Goal: Complete application form: Complete application form

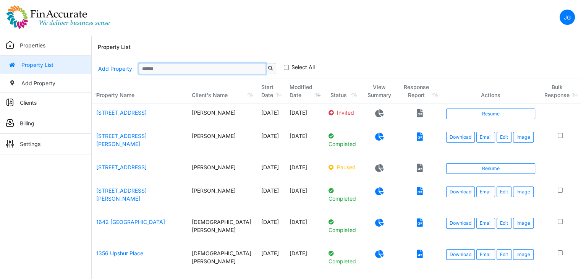
click at [183, 65] on input "Sizing example input" at bounding box center [202, 68] width 127 height 11
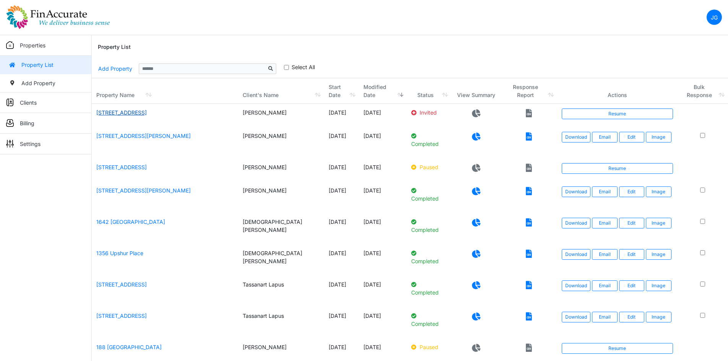
click at [120, 109] on link "422-424 Main St" at bounding box center [121, 112] width 50 height 6
drag, startPoint x: 103, startPoint y: 110, endPoint x: 115, endPoint y: 110, distance: 12.6
click at [103, 110] on link "422-424 Main St" at bounding box center [121, 112] width 50 height 6
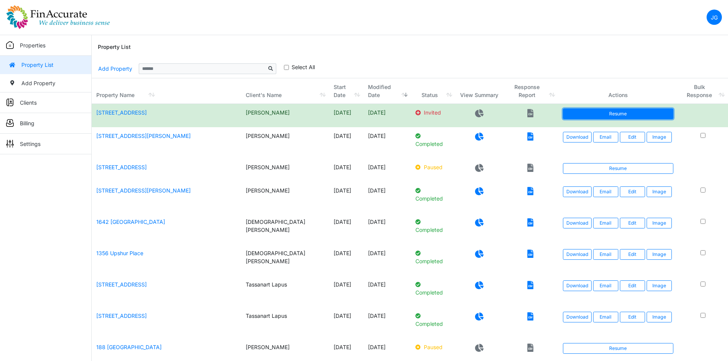
click at [600, 113] on link "Resume" at bounding box center [618, 114] width 110 height 11
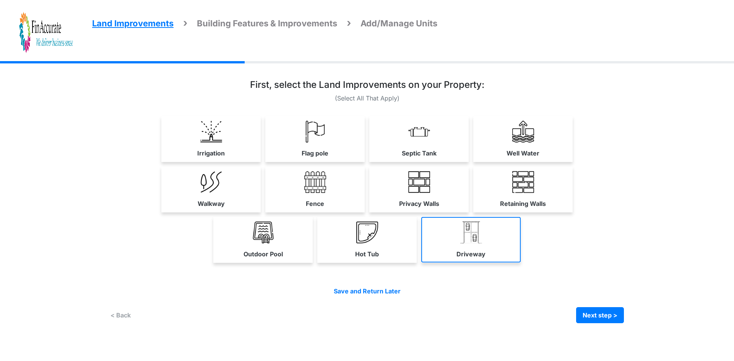
click at [465, 252] on label "Driveway" at bounding box center [470, 254] width 29 height 9
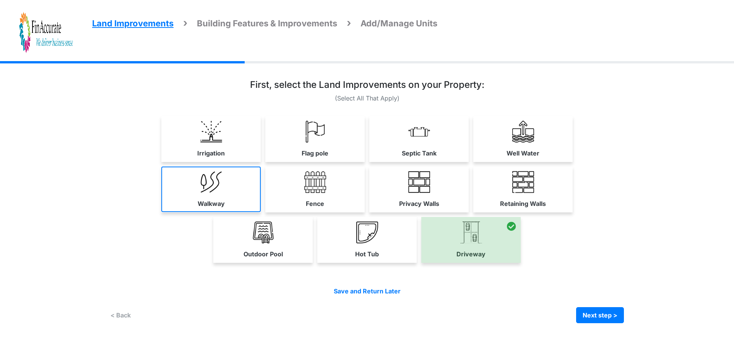
click at [169, 209] on link "Walkway" at bounding box center [210, 189] width 99 height 45
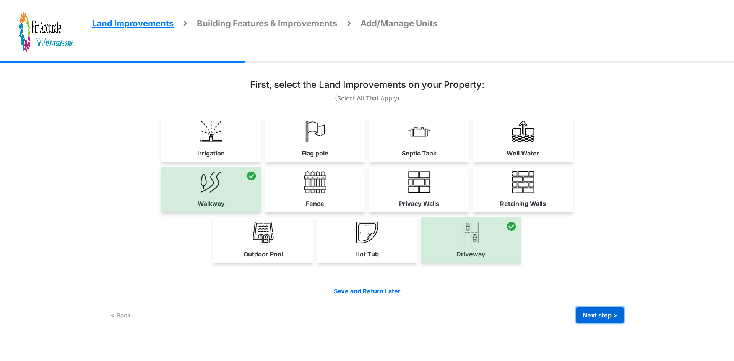
click at [611, 316] on button "Next step >" at bounding box center [600, 315] width 48 height 16
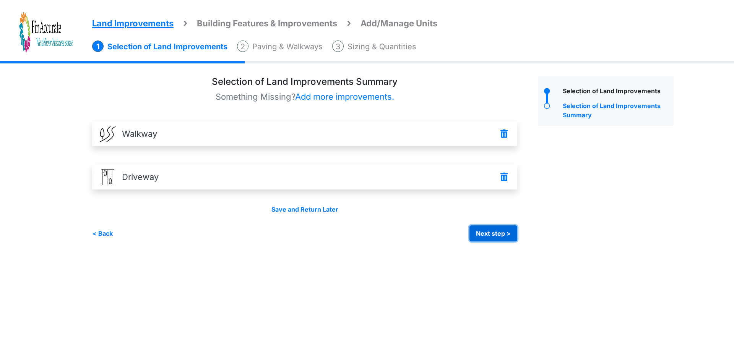
click at [482, 231] on button "Next step >" at bounding box center [493, 233] width 48 height 16
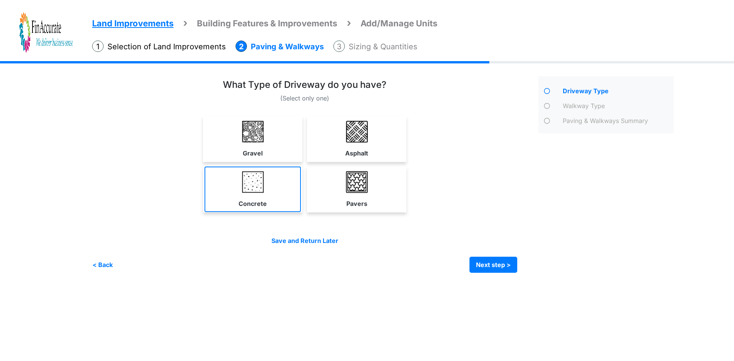
click at [261, 199] on label "Concrete" at bounding box center [252, 203] width 28 height 9
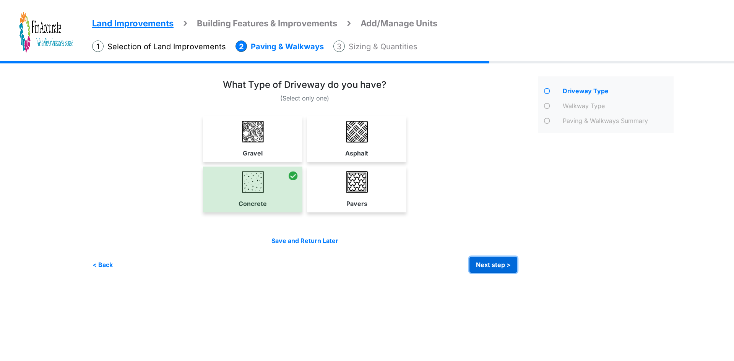
click at [497, 262] on button "Next step >" at bounding box center [493, 265] width 48 height 16
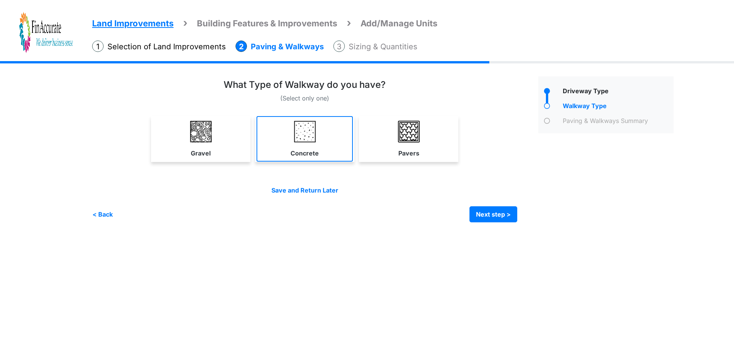
click at [319, 143] on link "Concrete" at bounding box center [304, 138] width 96 height 45
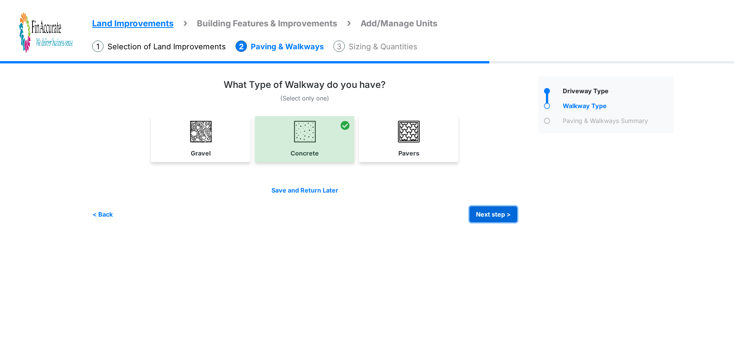
click at [490, 217] on button "Next step >" at bounding box center [493, 214] width 48 height 16
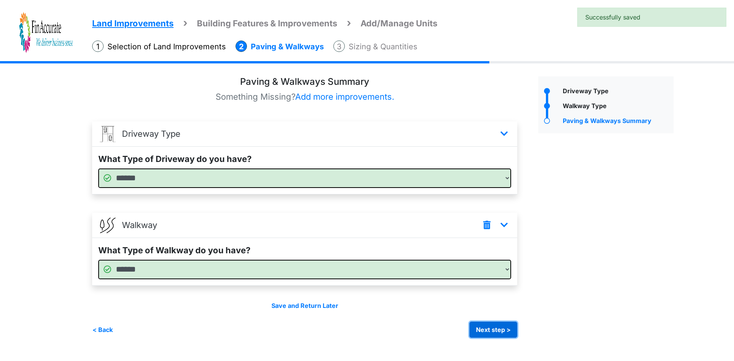
click at [490, 329] on button "Next step >" at bounding box center [493, 330] width 48 height 16
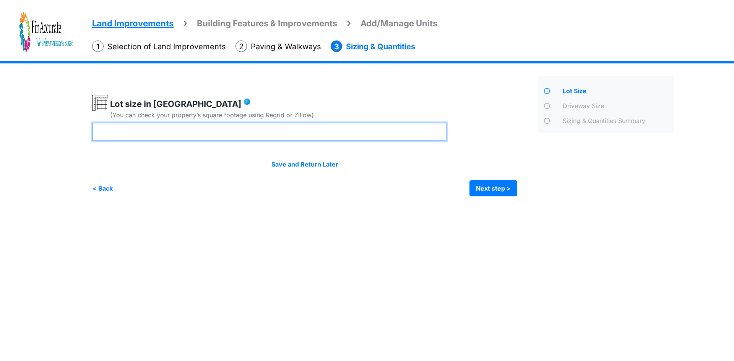
click at [228, 139] on input "number" at bounding box center [269, 132] width 354 height 18
type input "****"
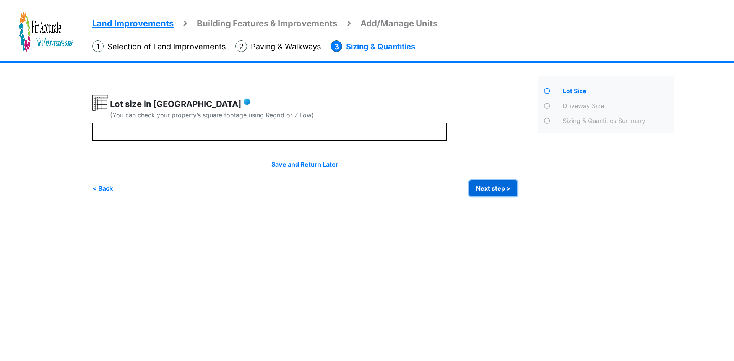
click at [483, 190] on button "Next step >" at bounding box center [493, 188] width 48 height 16
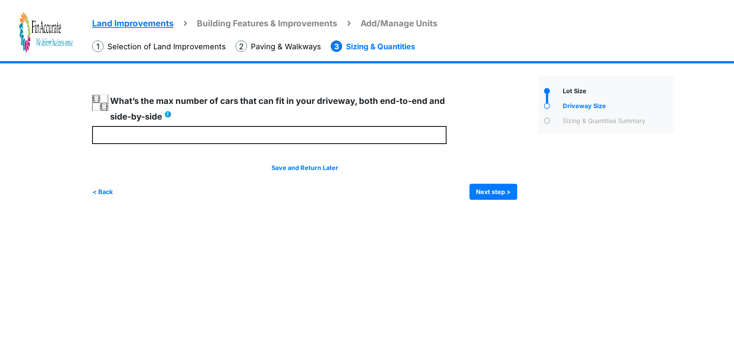
click at [143, 26] on span "Land Improvements" at bounding box center [132, 23] width 81 height 10
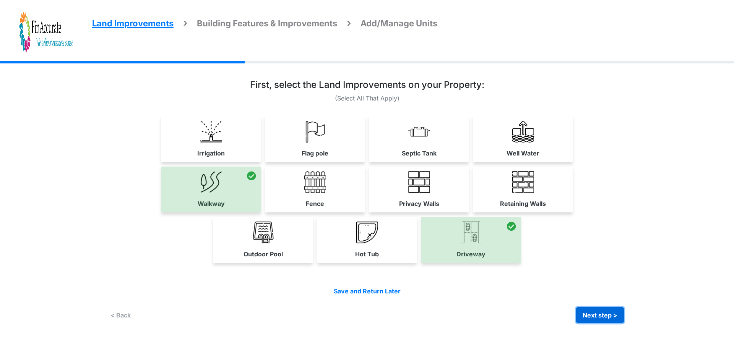
click at [587, 318] on button "Next step >" at bounding box center [600, 315] width 48 height 16
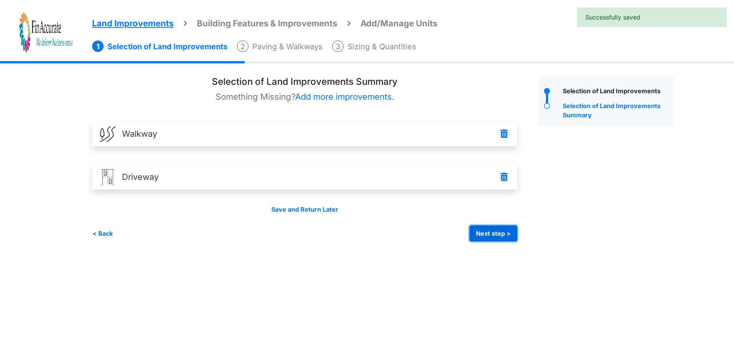
click at [480, 237] on button "Next step >" at bounding box center [493, 233] width 48 height 16
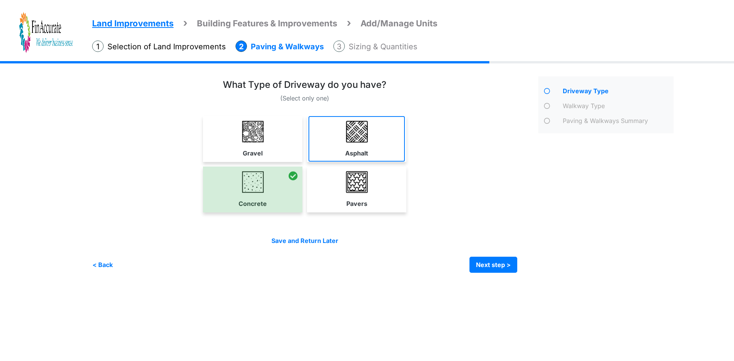
click at [363, 149] on label "Asphalt" at bounding box center [356, 153] width 23 height 9
select select "*"
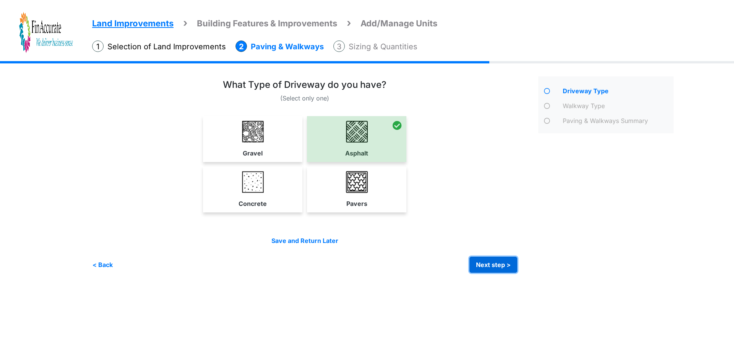
click at [486, 267] on button "Next step >" at bounding box center [493, 265] width 48 height 16
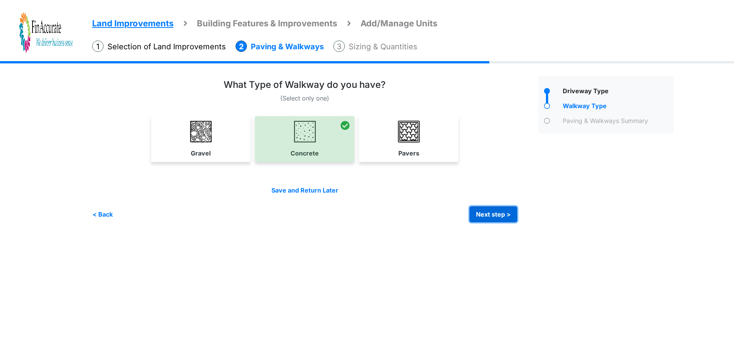
click at [478, 211] on button "Next step >" at bounding box center [493, 214] width 48 height 16
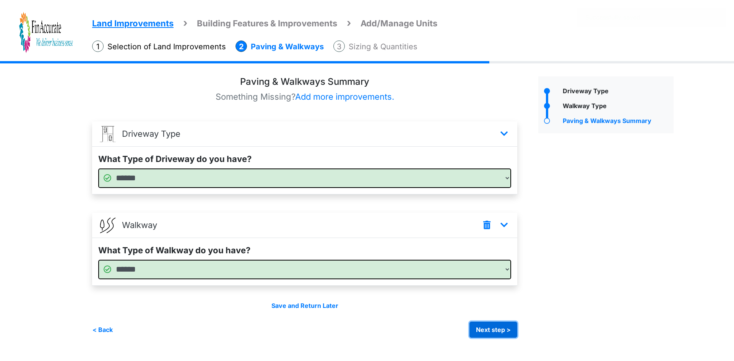
click at [493, 329] on button "Next step >" at bounding box center [493, 330] width 48 height 16
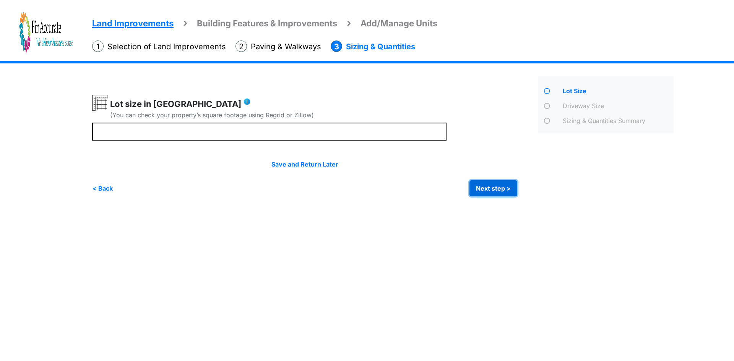
click at [482, 185] on button "Next step >" at bounding box center [493, 188] width 48 height 16
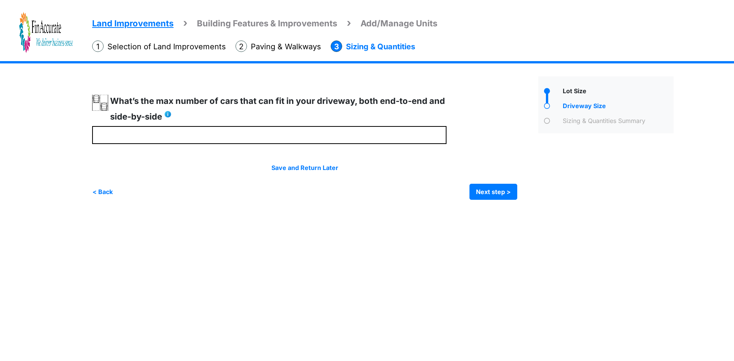
click at [153, 27] on span "Land Improvements" at bounding box center [132, 23] width 81 height 10
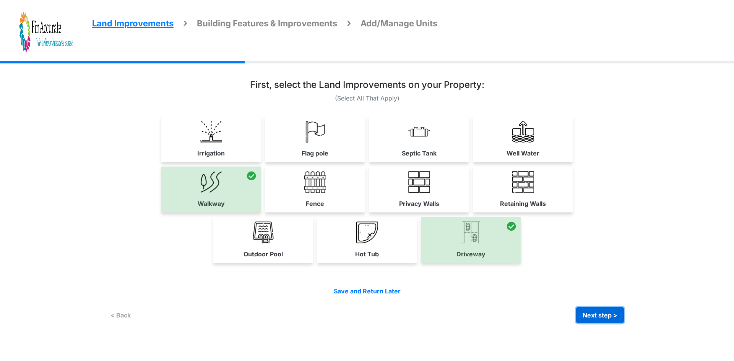
click at [592, 311] on button "Next step >" at bounding box center [600, 315] width 48 height 16
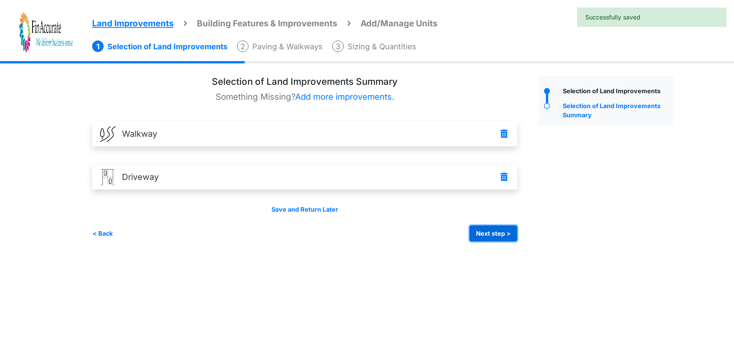
click at [512, 236] on button "Next step >" at bounding box center [493, 233] width 48 height 16
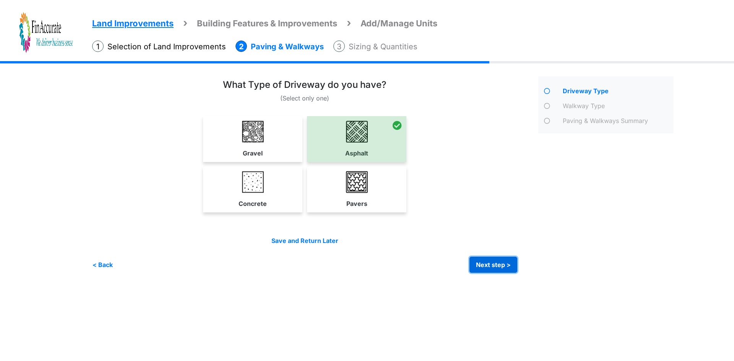
click at [488, 263] on button "Next step >" at bounding box center [493, 265] width 48 height 16
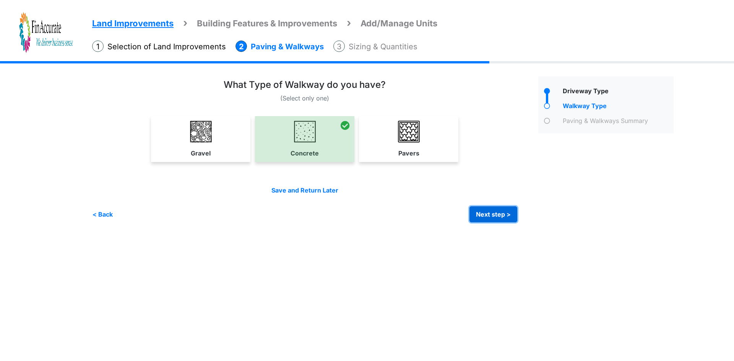
click at [493, 210] on button "Next step >" at bounding box center [493, 214] width 48 height 16
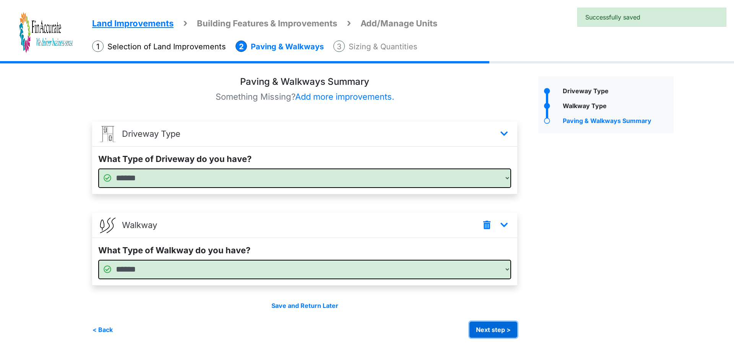
click at [500, 327] on button "Next step >" at bounding box center [493, 330] width 48 height 16
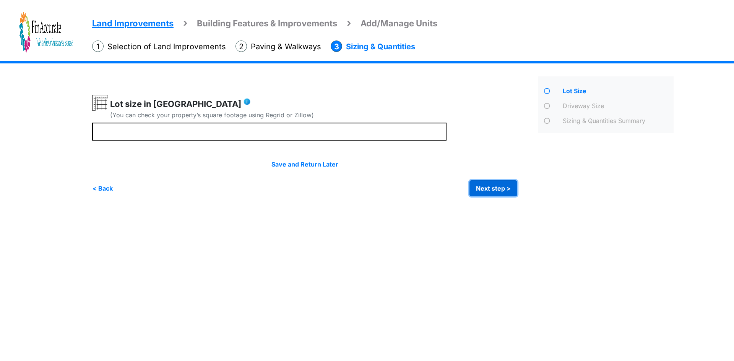
click at [498, 186] on button "Next step >" at bounding box center [493, 188] width 48 height 16
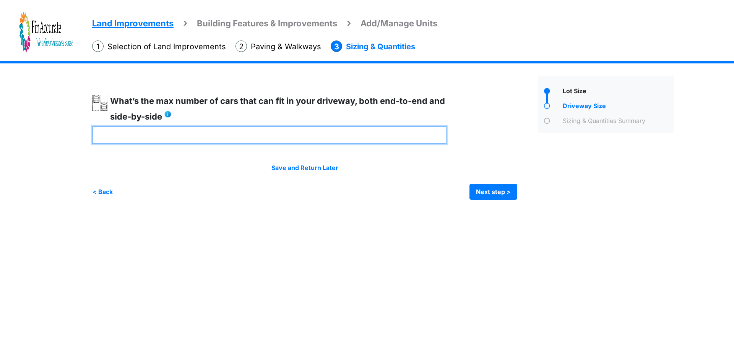
click at [148, 136] on input "number" at bounding box center [269, 135] width 354 height 18
type input "*"
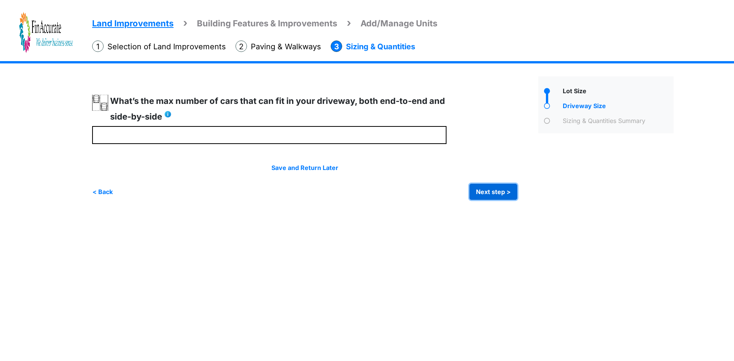
click at [488, 190] on button "Next step >" at bounding box center [493, 192] width 48 height 16
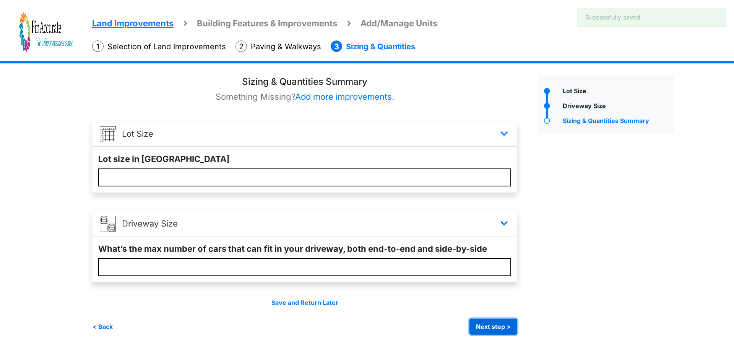
click at [505, 328] on button "Next step >" at bounding box center [493, 327] width 48 height 16
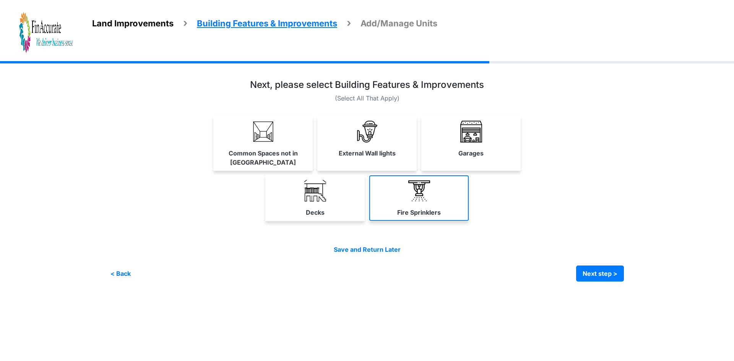
click at [440, 208] on label "Fire Sprinklers" at bounding box center [419, 212] width 44 height 9
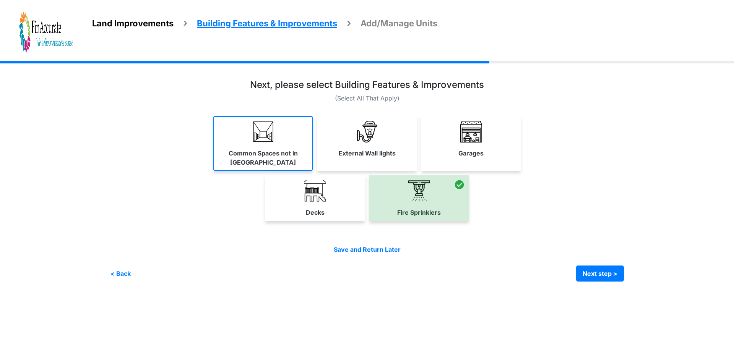
click at [233, 140] on link "Common Spaces not in [GEOGRAPHIC_DATA]" at bounding box center [262, 143] width 99 height 55
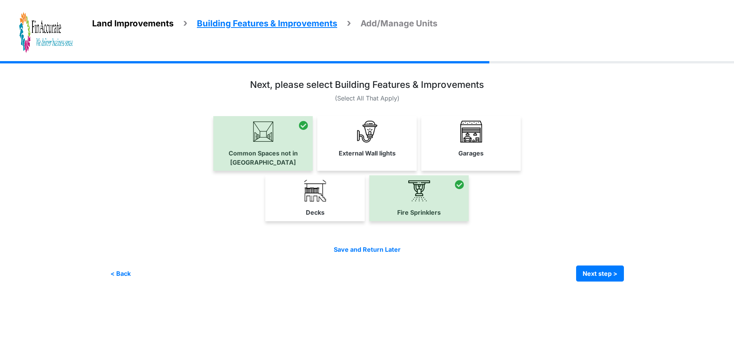
click at [434, 187] on div at bounding box center [418, 198] width 99 height 46
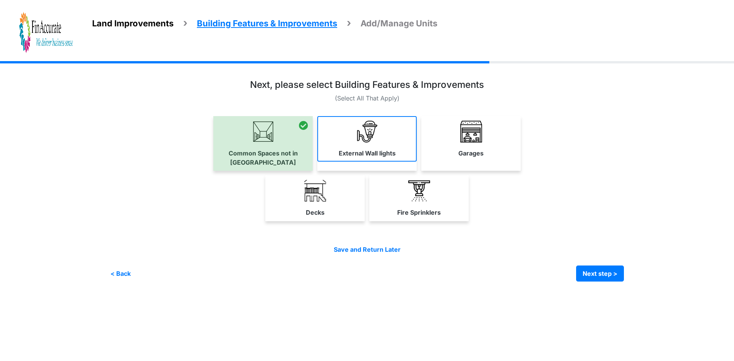
click at [365, 119] on link "External Wall lights" at bounding box center [366, 138] width 99 height 45
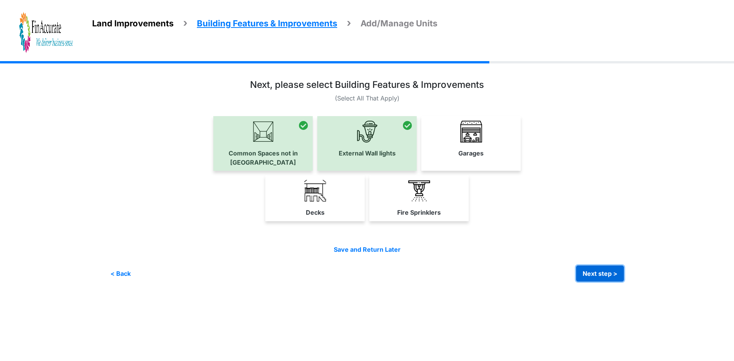
click at [600, 266] on button "Next step >" at bounding box center [600, 274] width 48 height 16
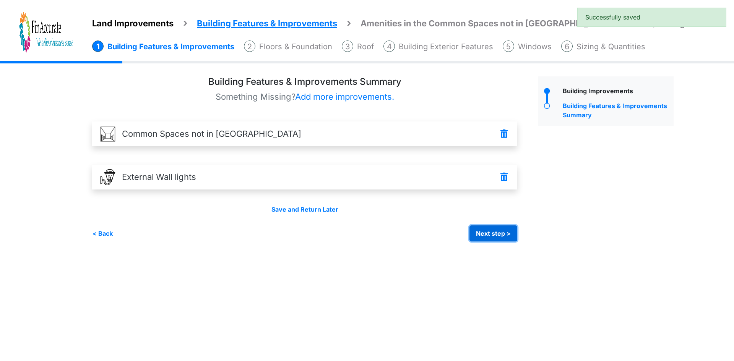
click at [475, 233] on button "Next step >" at bounding box center [493, 233] width 48 height 16
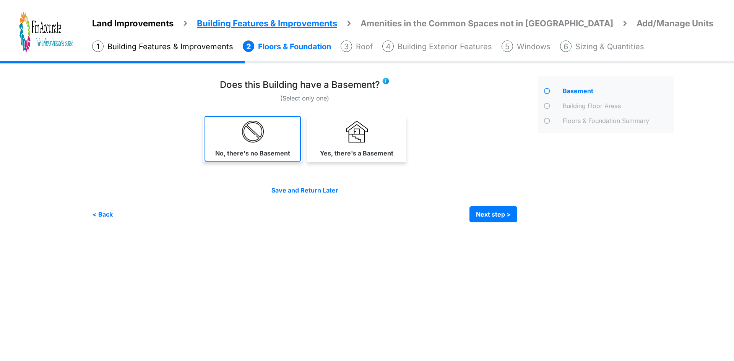
click at [269, 147] on link "No, there's no Basement" at bounding box center [252, 138] width 96 height 45
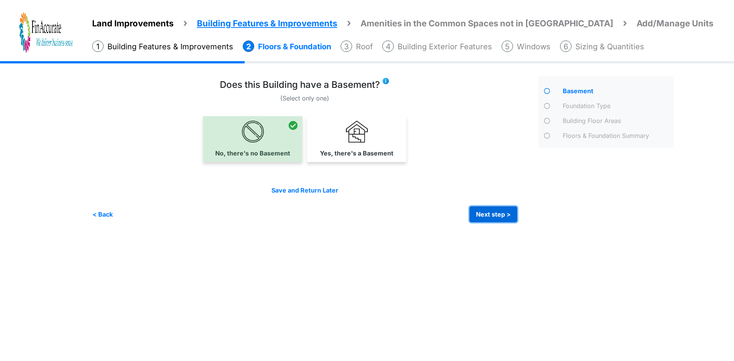
click at [500, 216] on button "Next step >" at bounding box center [493, 214] width 48 height 16
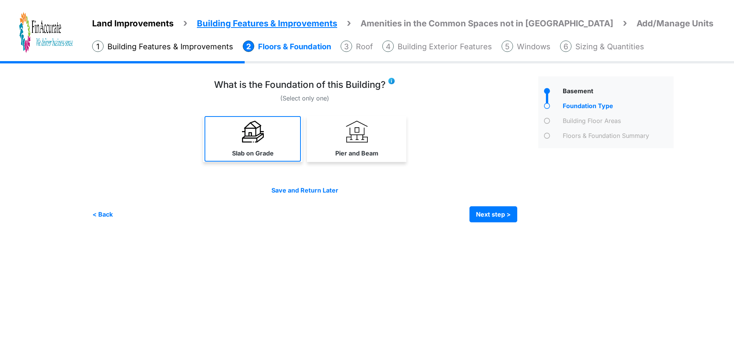
click at [247, 144] on link "Slab on Grade" at bounding box center [252, 138] width 96 height 45
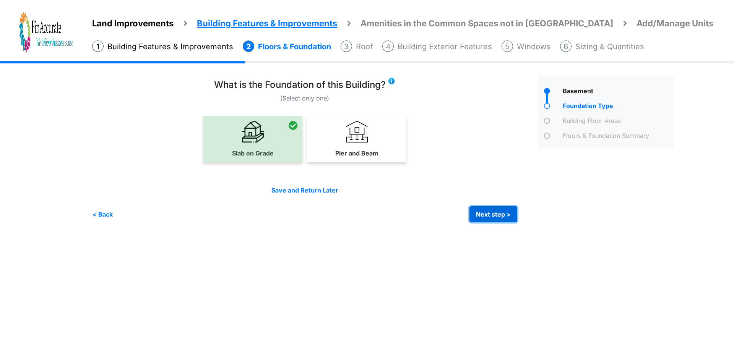
click at [499, 216] on button "Next step >" at bounding box center [493, 214] width 48 height 16
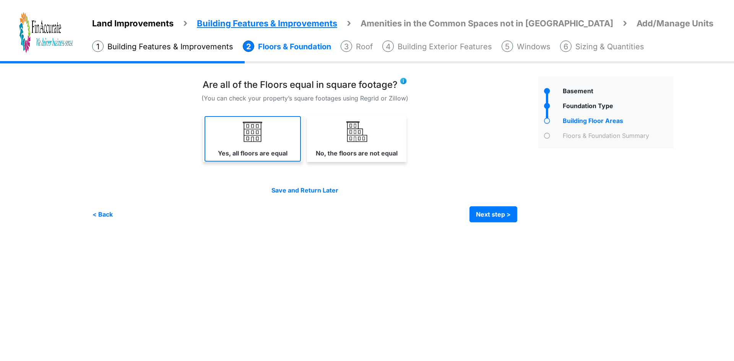
click at [263, 151] on label "Yes, all floors are equal" at bounding box center [253, 153] width 70 height 9
select select "*"
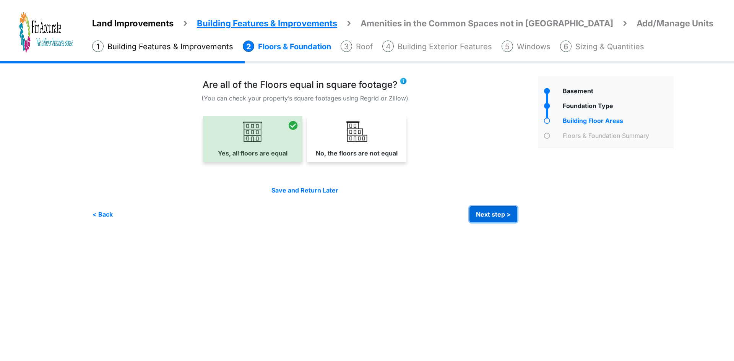
click at [483, 212] on button "Next step >" at bounding box center [493, 214] width 48 height 16
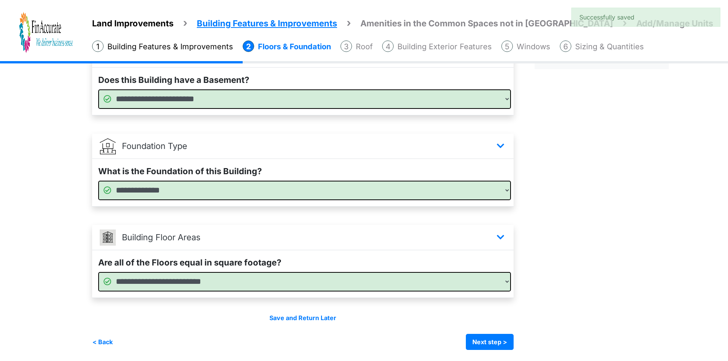
scroll to position [79, 0]
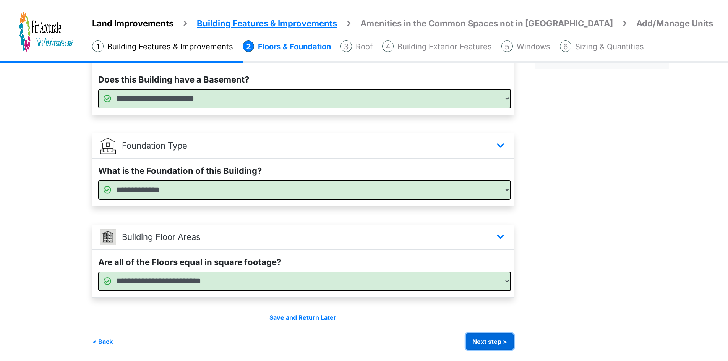
click at [482, 334] on button "Next step >" at bounding box center [490, 342] width 48 height 16
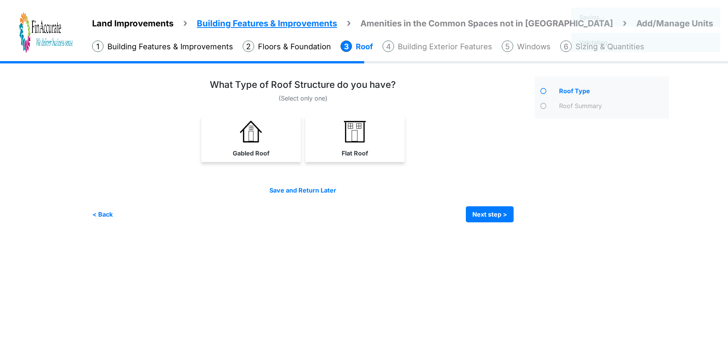
scroll to position [0, 0]
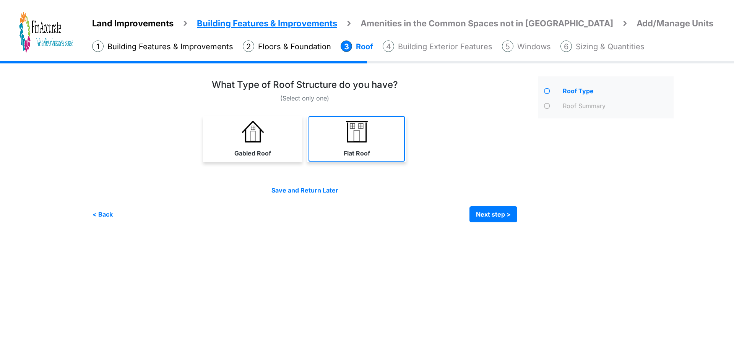
click at [373, 154] on link "Flat Roof" at bounding box center [356, 138] width 96 height 45
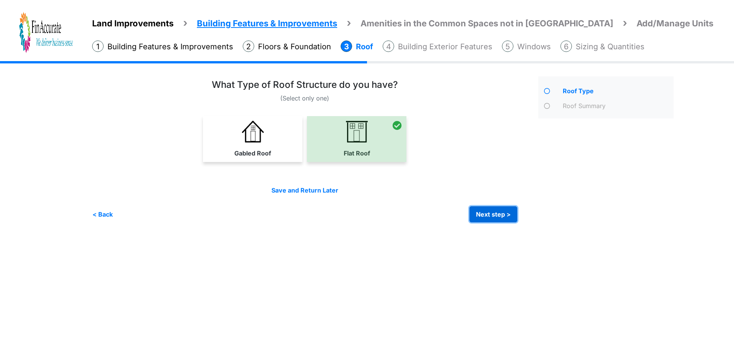
click at [499, 212] on button "Next step >" at bounding box center [493, 214] width 48 height 16
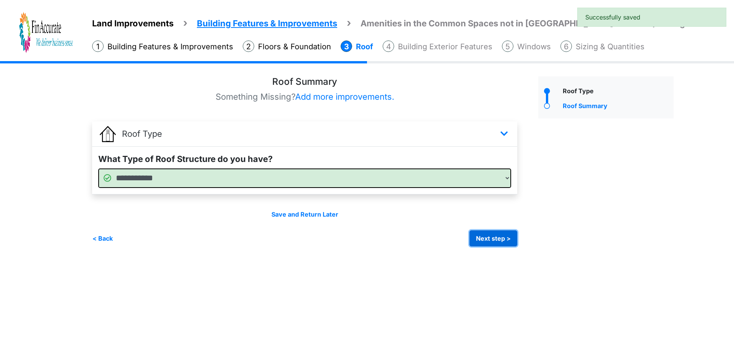
click at [493, 237] on button "Next step >" at bounding box center [493, 238] width 48 height 16
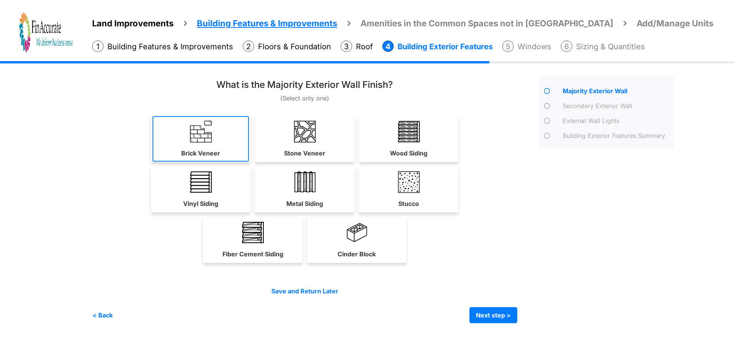
click at [221, 144] on link "Brick Veneer" at bounding box center [200, 138] width 96 height 45
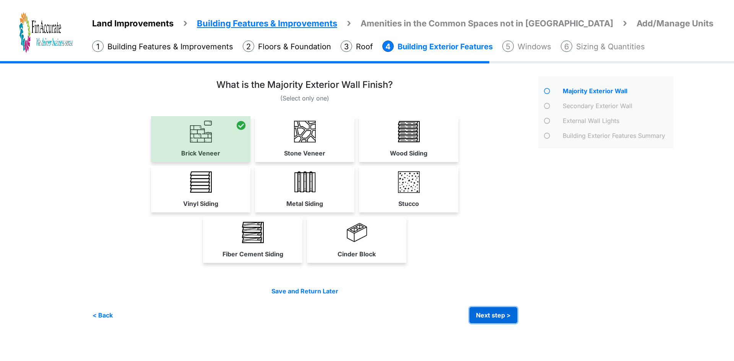
click at [495, 314] on button "Next step >" at bounding box center [493, 315] width 48 height 16
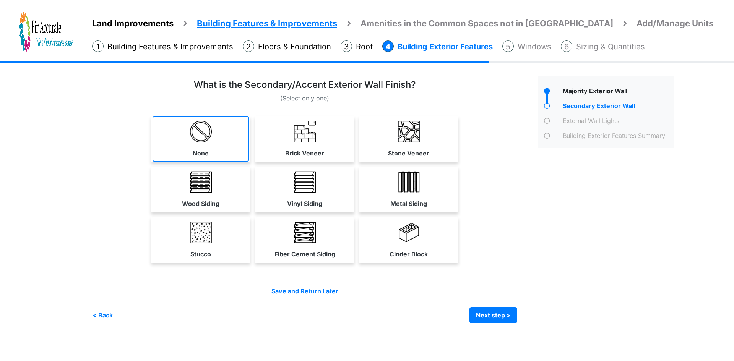
click at [213, 145] on link "None" at bounding box center [200, 138] width 96 height 45
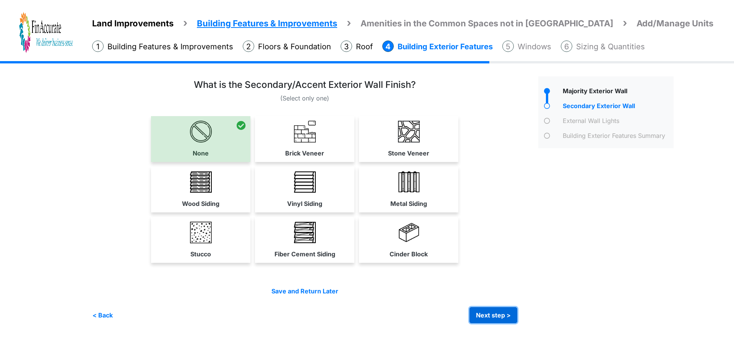
click at [479, 311] on button "Next step >" at bounding box center [493, 315] width 48 height 16
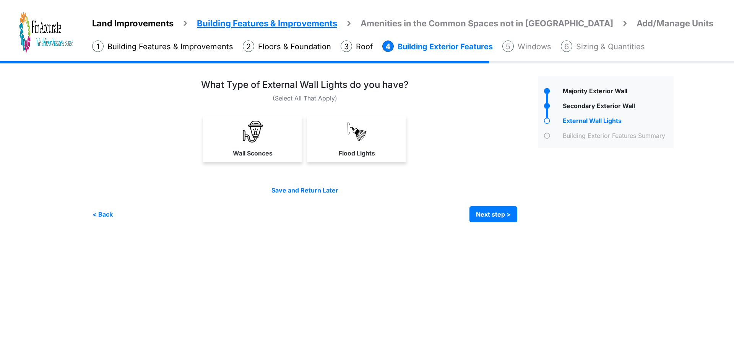
click at [238, 149] on label "Wall Sconces" at bounding box center [253, 153] width 40 height 9
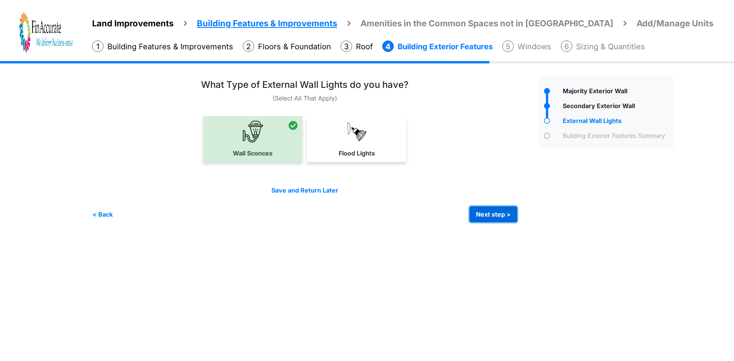
click at [486, 212] on button "Next step >" at bounding box center [493, 214] width 48 height 16
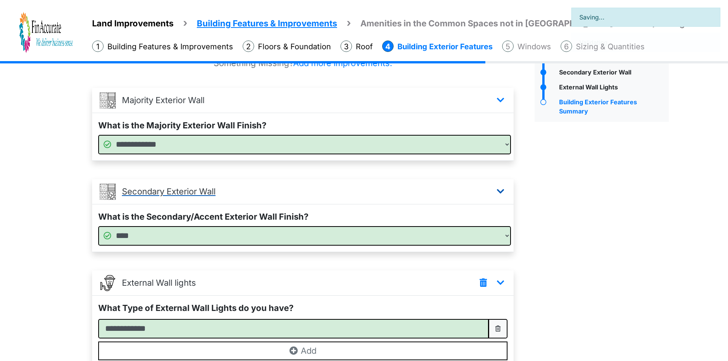
scroll to position [104, 0]
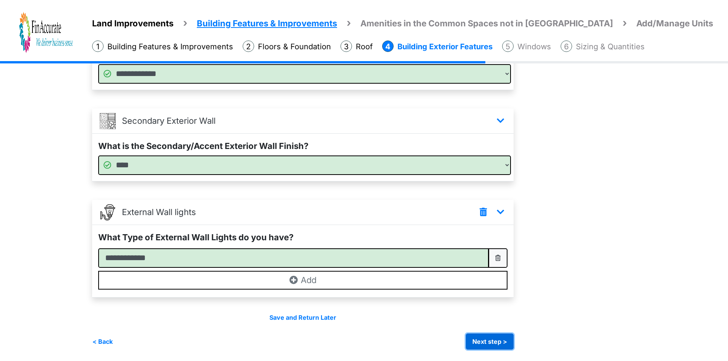
click at [488, 337] on button "Next step >" at bounding box center [490, 342] width 48 height 16
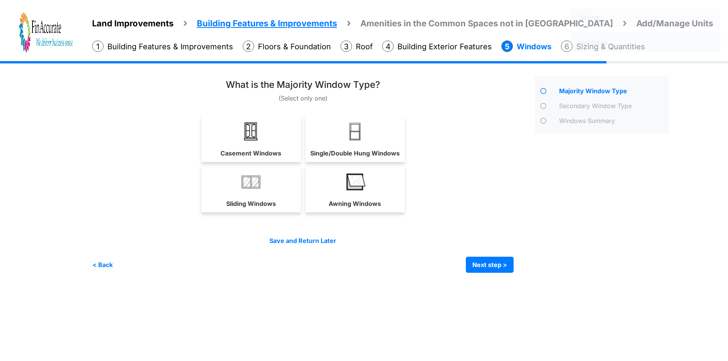
scroll to position [0, 0]
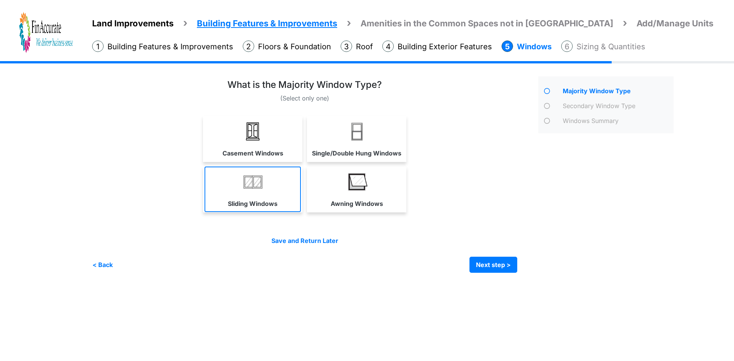
click at [267, 191] on link "Sliding Windows" at bounding box center [252, 189] width 96 height 45
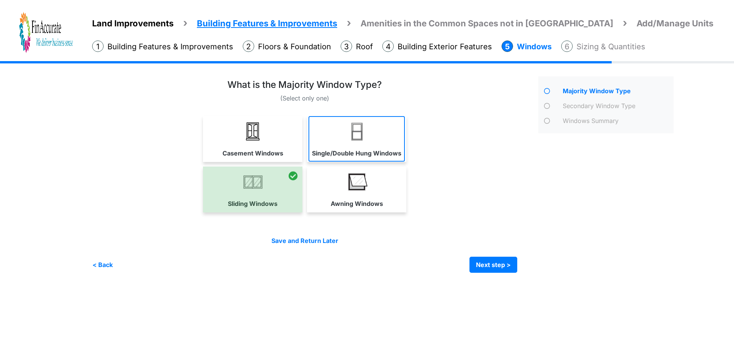
click at [373, 130] on link "Single/Double Hung Windows" at bounding box center [356, 138] width 96 height 45
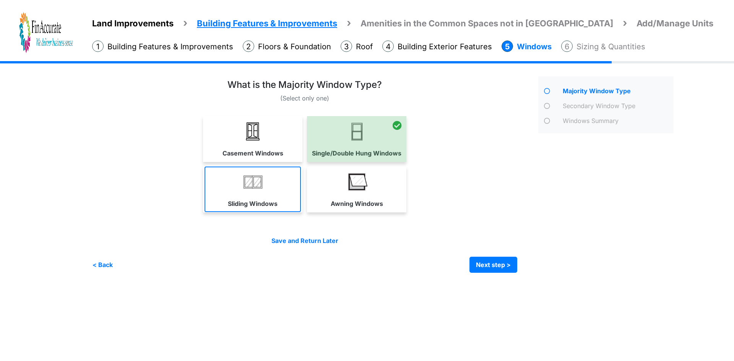
click at [273, 186] on link "Sliding Windows" at bounding box center [252, 189] width 96 height 45
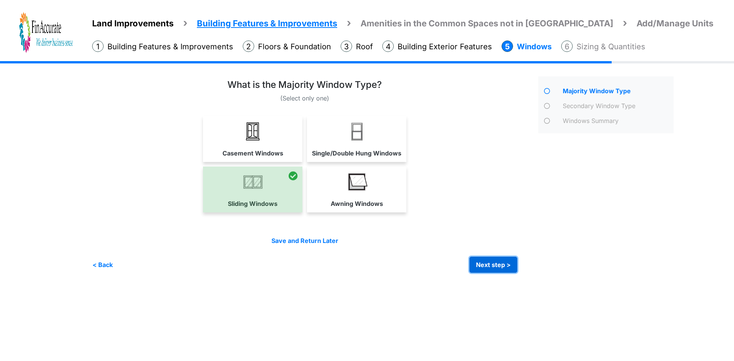
click at [495, 266] on button "Next step >" at bounding box center [493, 265] width 48 height 16
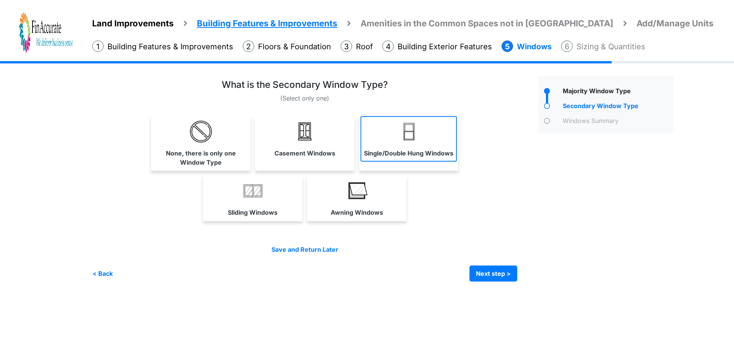
click at [386, 158] on link "Single/Double Hung Windows" at bounding box center [408, 138] width 96 height 45
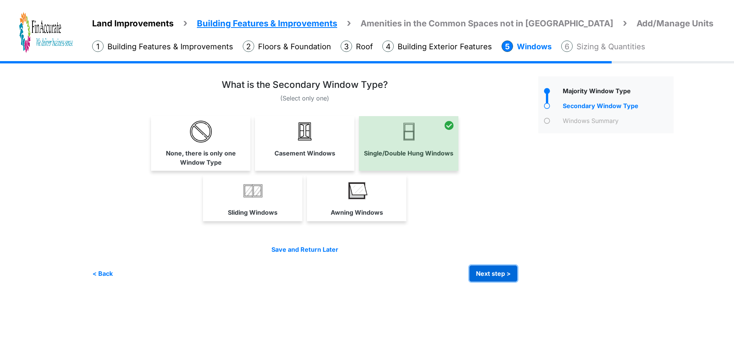
click at [496, 276] on button "Next step >" at bounding box center [493, 274] width 48 height 16
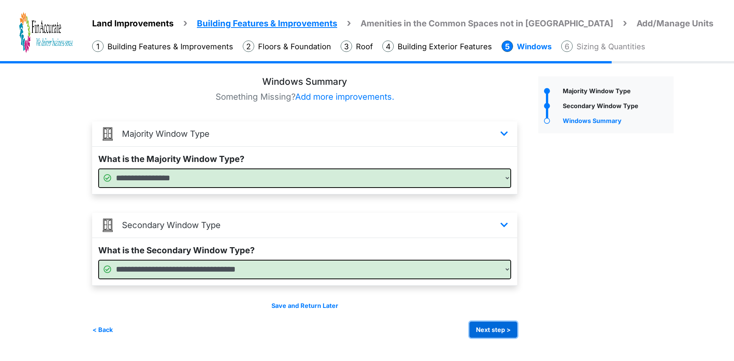
click at [509, 324] on button "Next step >" at bounding box center [493, 330] width 48 height 16
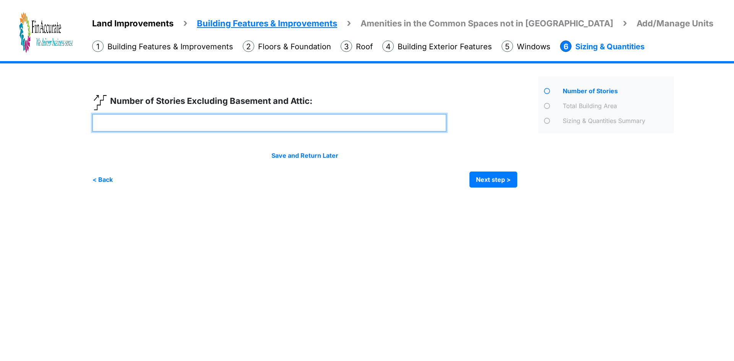
click at [266, 117] on input "number" at bounding box center [269, 123] width 354 height 18
type input "*"
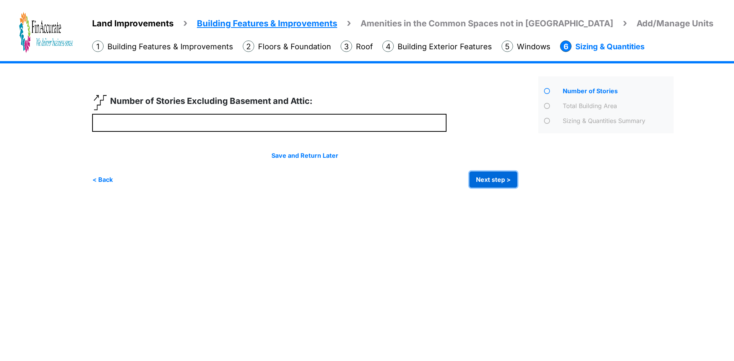
click at [496, 180] on button "Next step >" at bounding box center [493, 180] width 48 height 16
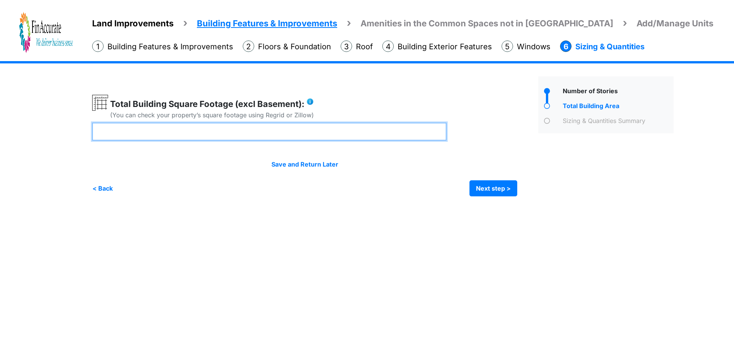
click at [262, 128] on input "number" at bounding box center [269, 132] width 354 height 18
type input "****"
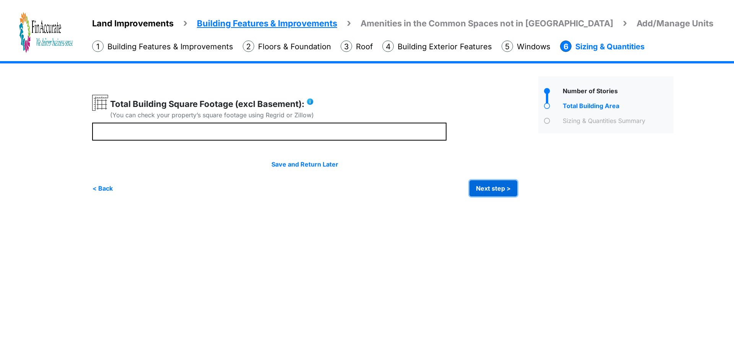
type input "****"
click at [488, 190] on button "Next step >" at bounding box center [493, 188] width 48 height 16
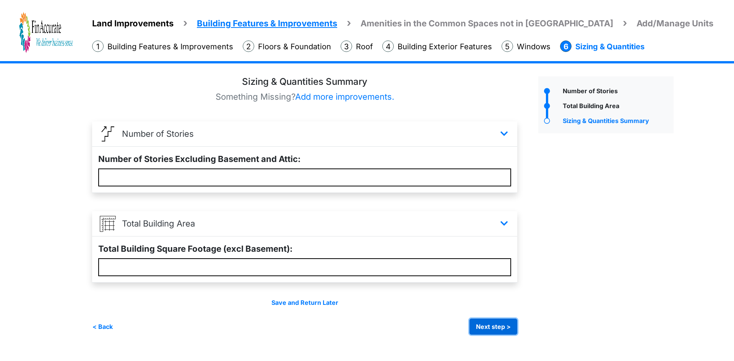
click at [486, 321] on button "Next step >" at bounding box center [493, 327] width 48 height 16
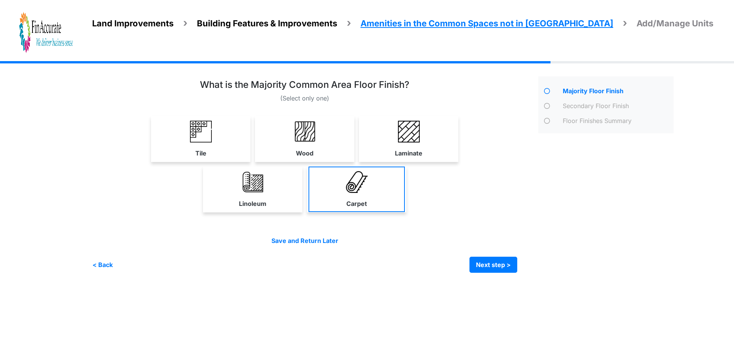
drag, startPoint x: 331, startPoint y: 143, endPoint x: 367, endPoint y: 183, distance: 54.7
click at [331, 143] on link "Wood" at bounding box center [304, 138] width 96 height 45
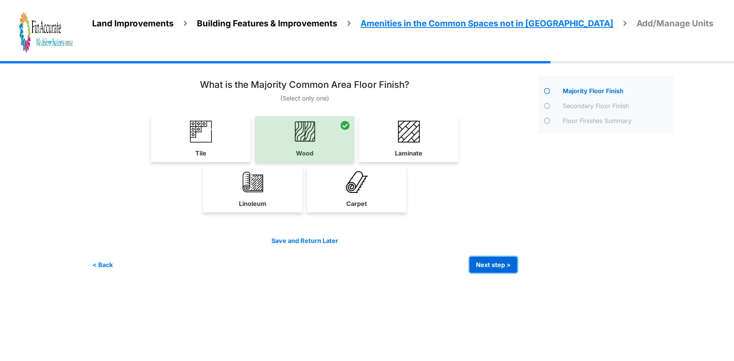
click at [498, 261] on button "Next step >" at bounding box center [493, 265] width 48 height 16
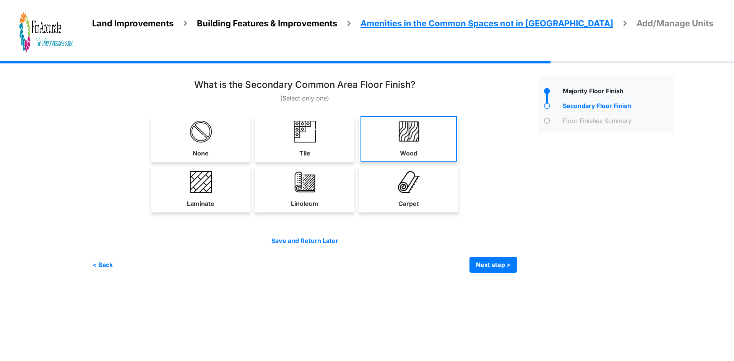
click at [385, 140] on link "Wood" at bounding box center [408, 138] width 96 height 45
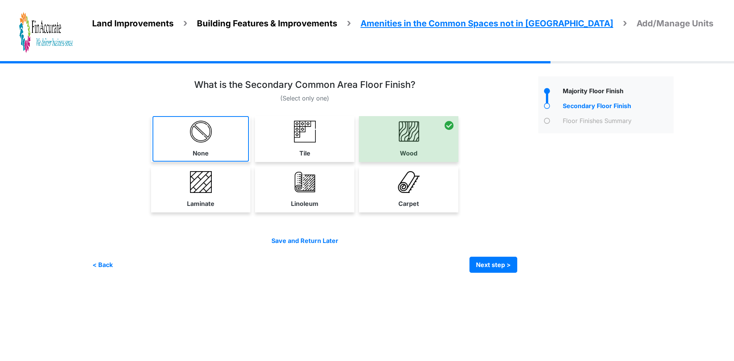
click at [218, 147] on link "None" at bounding box center [200, 138] width 96 height 45
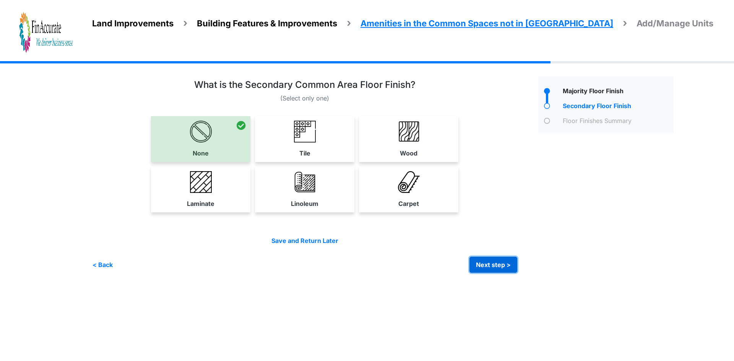
click at [495, 262] on button "Next step >" at bounding box center [493, 265] width 48 height 16
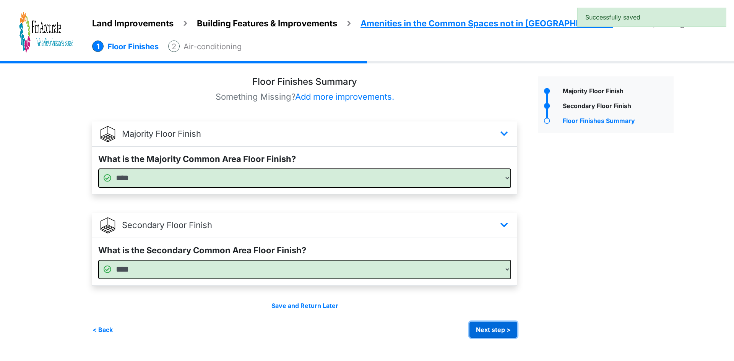
click at [507, 334] on button "Next step >" at bounding box center [493, 330] width 48 height 16
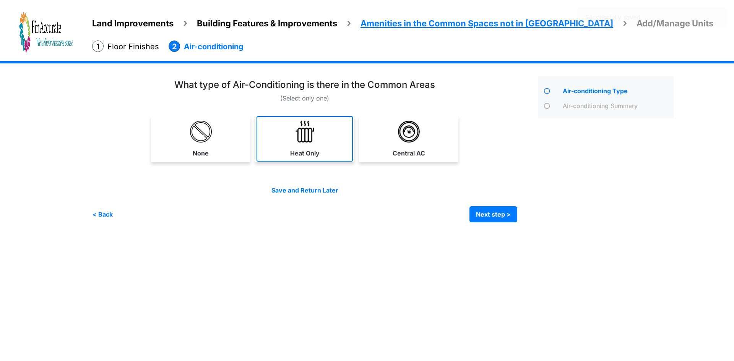
click at [316, 160] on link "Heat Only" at bounding box center [304, 138] width 96 height 45
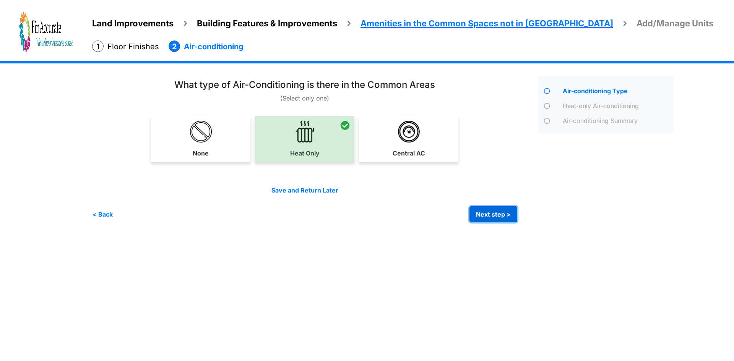
click at [485, 211] on button "Next step >" at bounding box center [493, 214] width 48 height 16
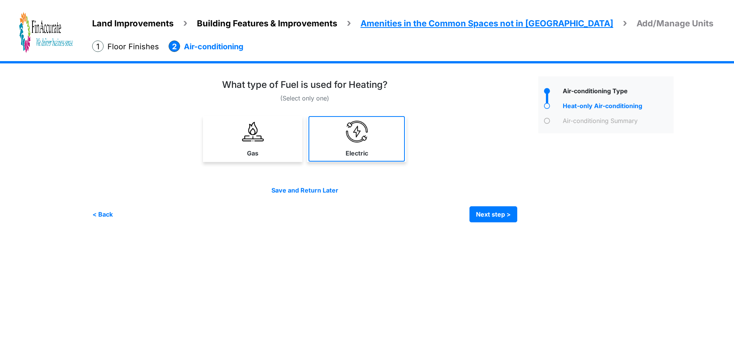
click at [340, 144] on link "Electric" at bounding box center [356, 138] width 96 height 45
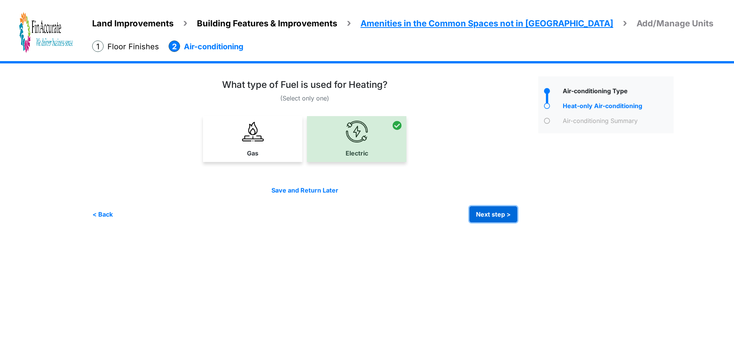
click at [491, 211] on button "Next step >" at bounding box center [493, 214] width 48 height 16
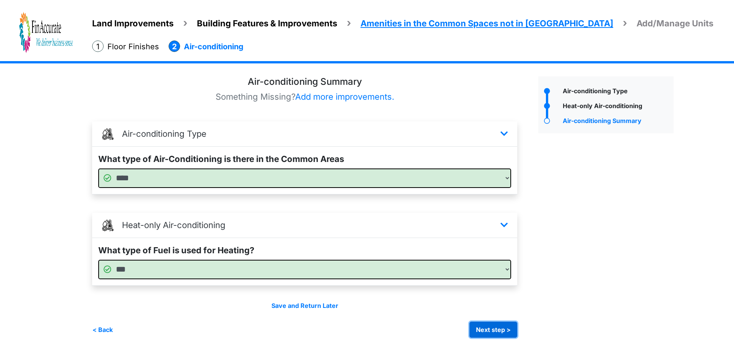
click at [488, 327] on button "Next step >" at bounding box center [493, 330] width 48 height 16
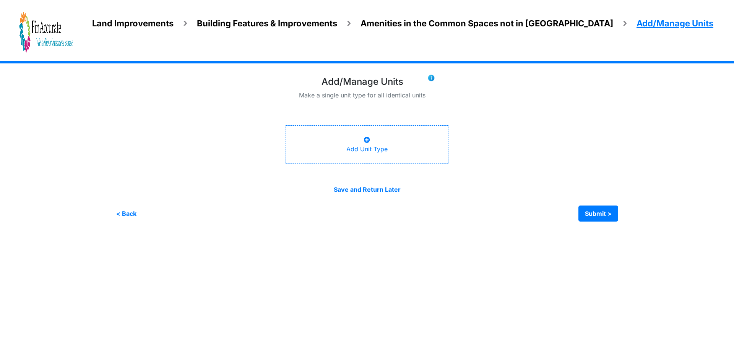
click at [370, 137] on div "Add Unit Type" at bounding box center [366, 144] width 41 height 18
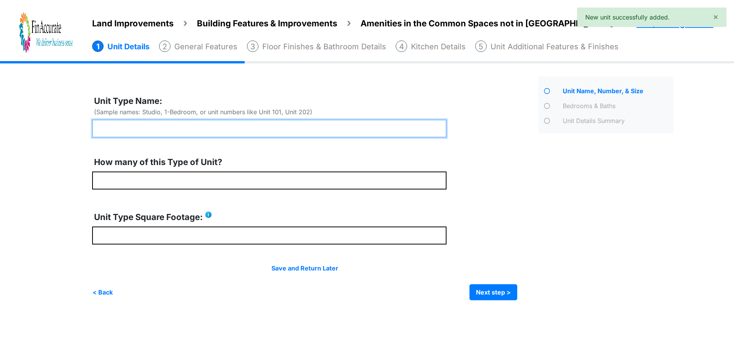
click at [185, 124] on input "text" at bounding box center [269, 129] width 354 height 18
type input "*"
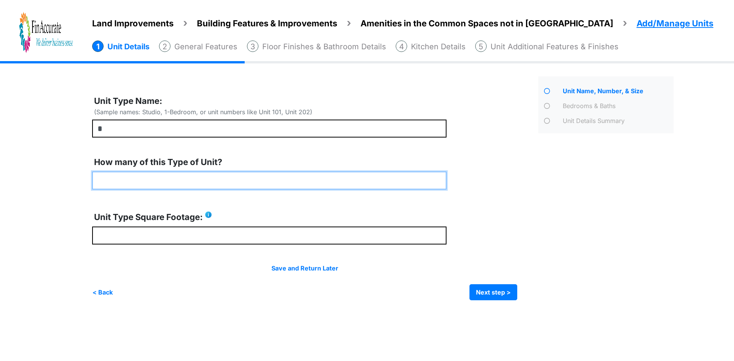
click at [185, 177] on input "number" at bounding box center [269, 181] width 354 height 18
type input "*"
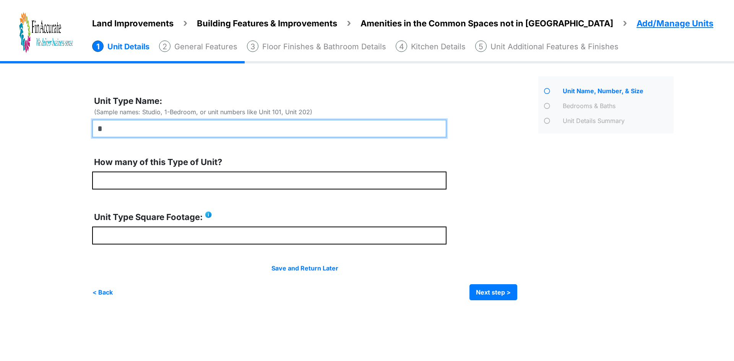
drag, startPoint x: 192, startPoint y: 125, endPoint x: 113, endPoint y: 127, distance: 79.1
click at [113, 127] on input "*" at bounding box center [269, 129] width 354 height 18
drag, startPoint x: 112, startPoint y: 127, endPoint x: 88, endPoint y: 135, distance: 24.4
click at [88, 135] on div "Land Improvements Building Features & Improvements Amenities in the Common Spac…" at bounding box center [367, 186] width 734 height 251
drag, startPoint x: 204, startPoint y: 123, endPoint x: 320, endPoint y: 104, distance: 117.3
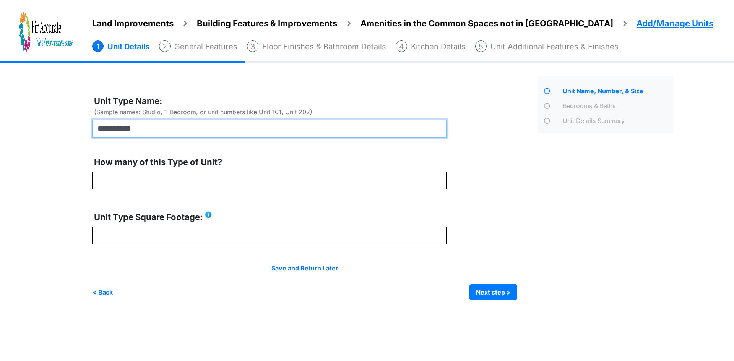
click at [93, 121] on input "**********" at bounding box center [269, 129] width 354 height 18
type input "*"
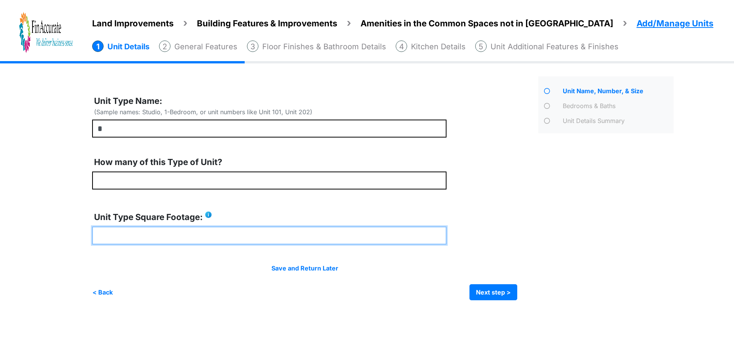
click at [289, 234] on input "number" at bounding box center [269, 236] width 354 height 18
click at [139, 237] on input "number" at bounding box center [269, 236] width 354 height 18
type input "****"
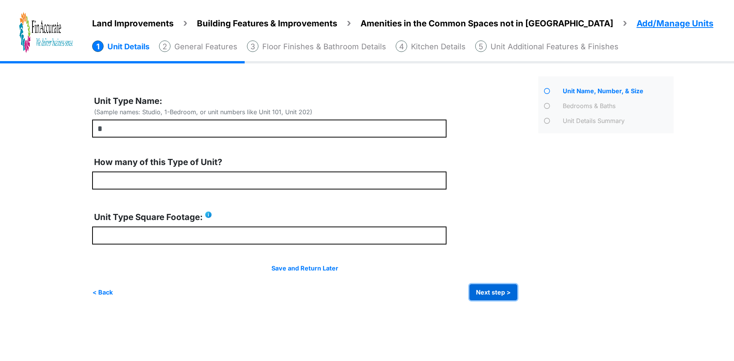
click at [478, 292] on button "Next step >" at bounding box center [493, 292] width 48 height 16
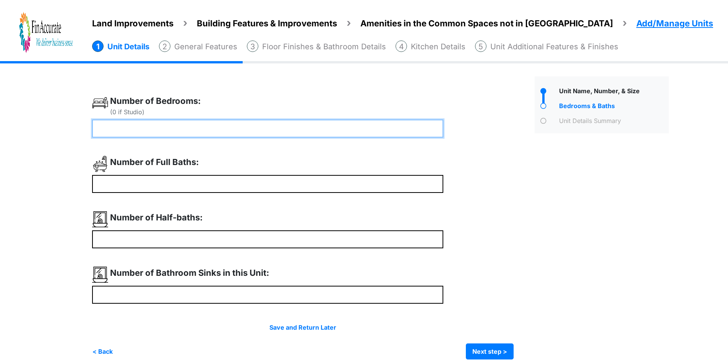
click at [172, 126] on input "number" at bounding box center [267, 129] width 351 height 18
type input "*"
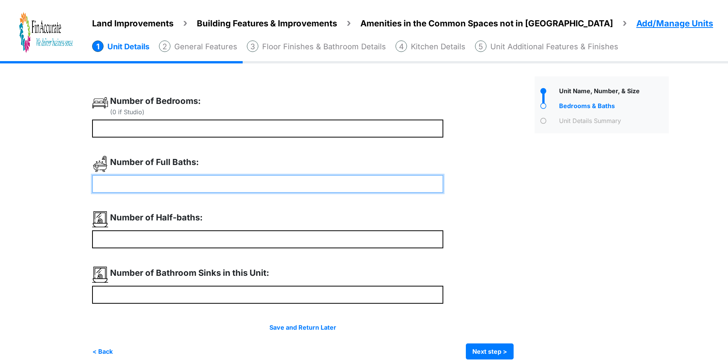
click at [175, 177] on input "number" at bounding box center [267, 184] width 351 height 18
type input "*"
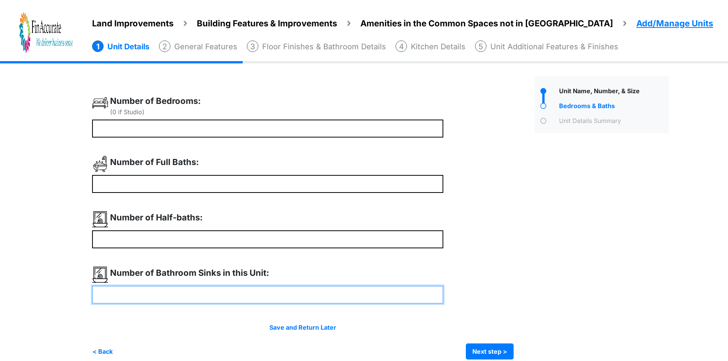
click at [180, 293] on input "number" at bounding box center [267, 295] width 351 height 18
type input "*"
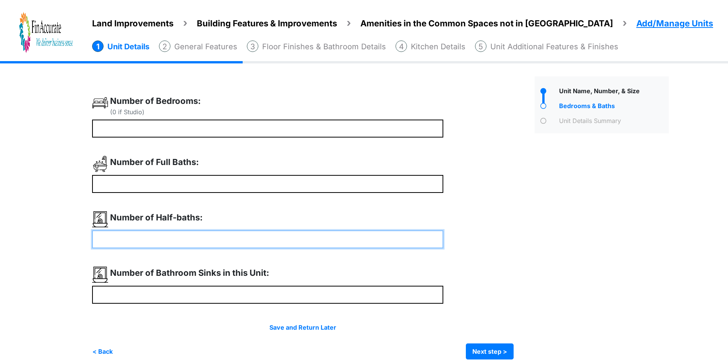
click at [155, 235] on input "number" at bounding box center [267, 239] width 351 height 18
type input "*"
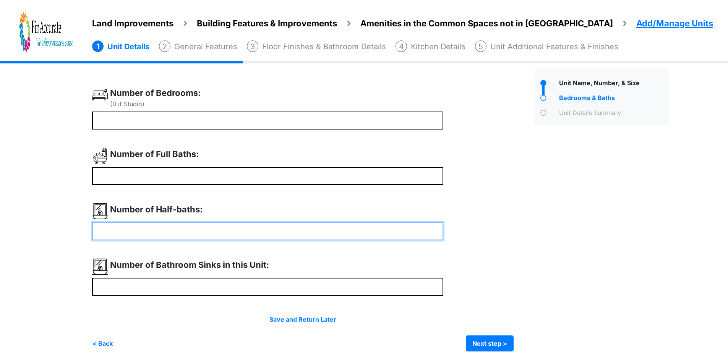
scroll to position [10, 0]
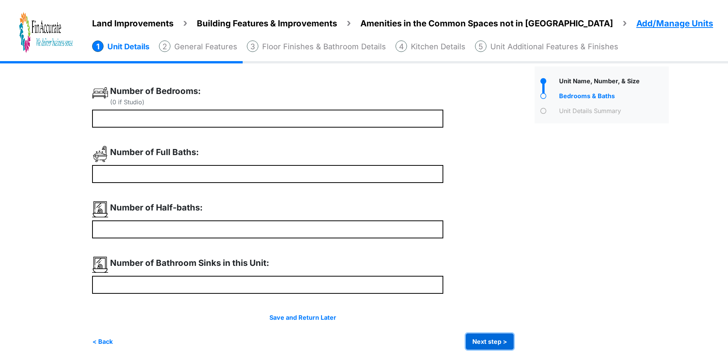
click at [499, 341] on button "Next step >" at bounding box center [490, 342] width 48 height 16
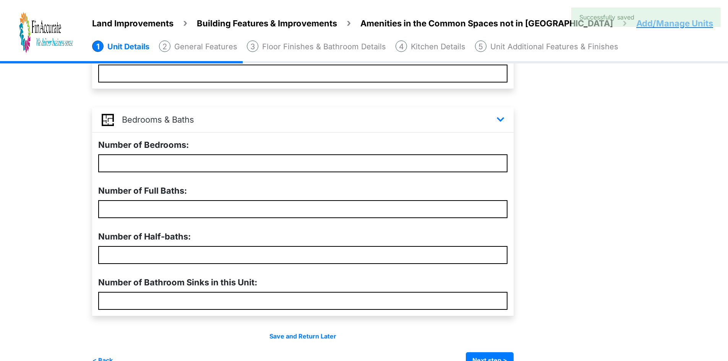
scroll to position [214, 0]
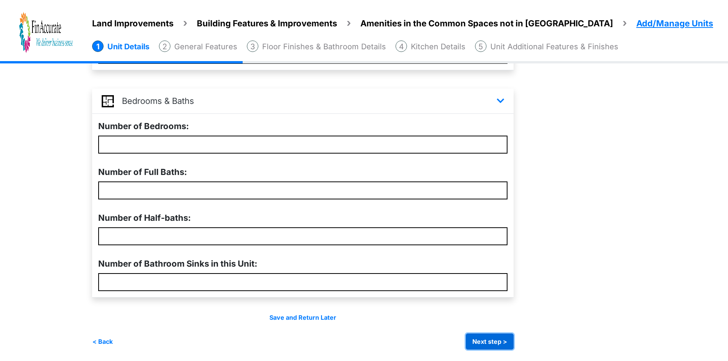
click at [486, 338] on button "Next step >" at bounding box center [490, 342] width 48 height 16
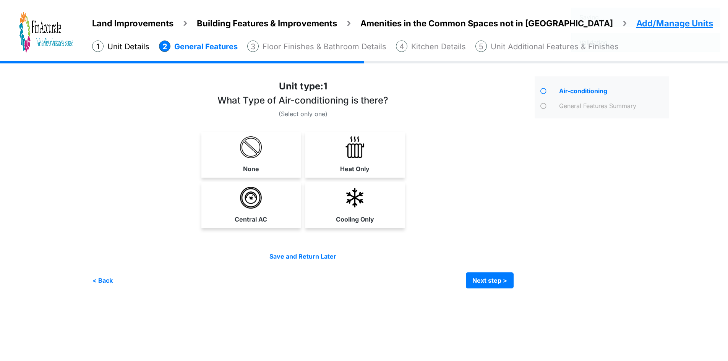
scroll to position [0, 0]
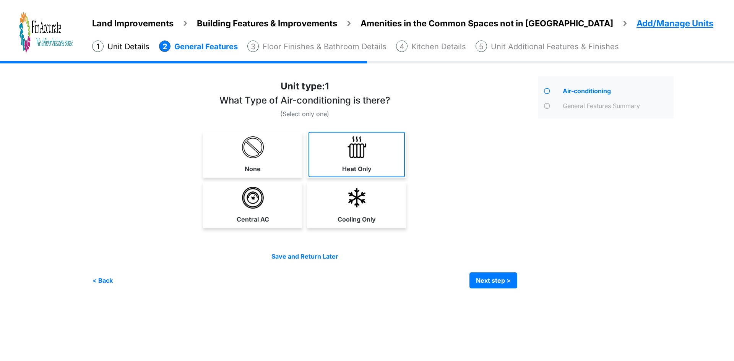
click at [336, 165] on link "Heat Only" at bounding box center [356, 154] width 96 height 45
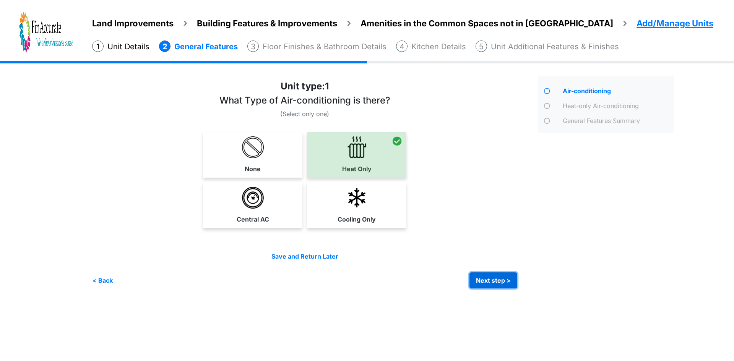
click at [484, 282] on button "Next step >" at bounding box center [493, 280] width 48 height 16
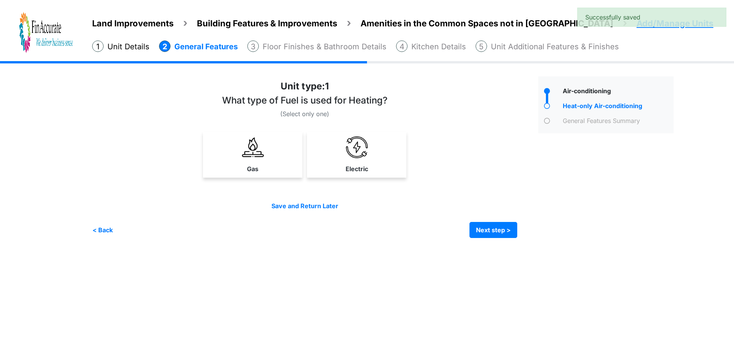
click at [342, 165] on link "Electric" at bounding box center [356, 154] width 96 height 45
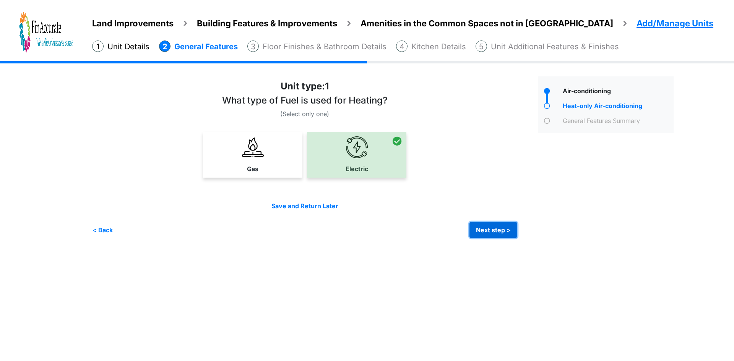
click at [482, 228] on button "Next step >" at bounding box center [493, 230] width 48 height 16
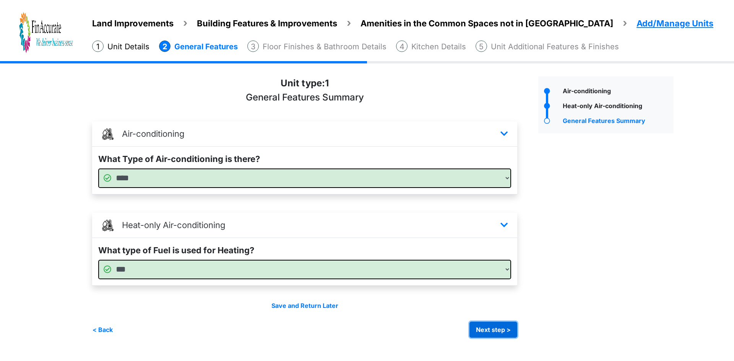
click at [496, 329] on button "Next step >" at bounding box center [493, 330] width 48 height 16
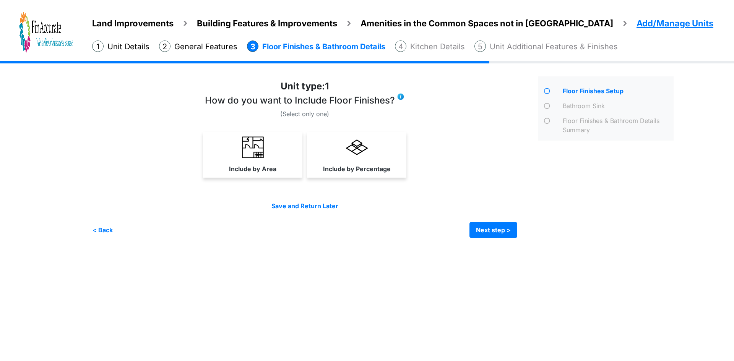
click at [267, 159] on link "Include by Area" at bounding box center [252, 154] width 96 height 45
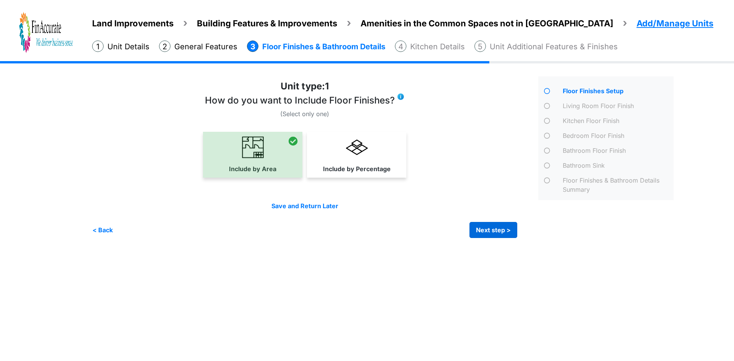
click at [491, 238] on div "Irrigation Flag pole" at bounding box center [385, 155] width 587 height 188
click at [485, 220] on div "Save and Return Later < Back Next step > Save and submit" at bounding box center [304, 219] width 425 height 37
drag, startPoint x: 496, startPoint y: 233, endPoint x: 492, endPoint y: 232, distance: 4.7
click at [496, 233] on button "Next step >" at bounding box center [493, 230] width 48 height 16
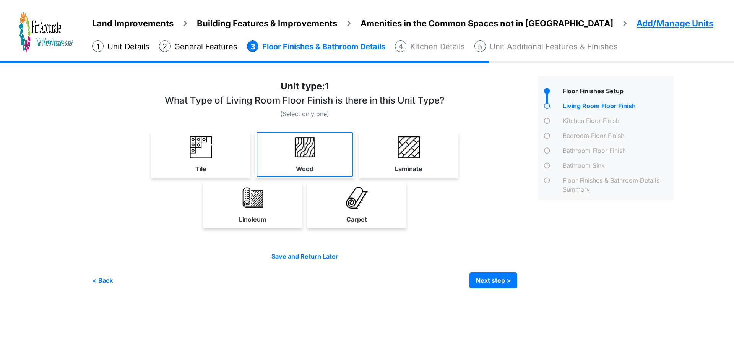
click at [323, 161] on link "Wood" at bounding box center [304, 154] width 96 height 45
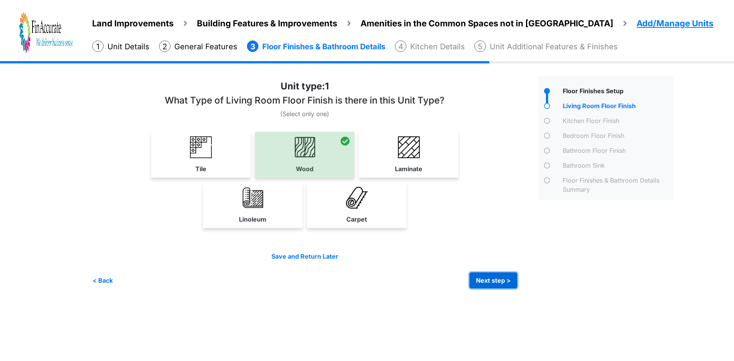
click at [491, 275] on button "Next step >" at bounding box center [493, 280] width 48 height 16
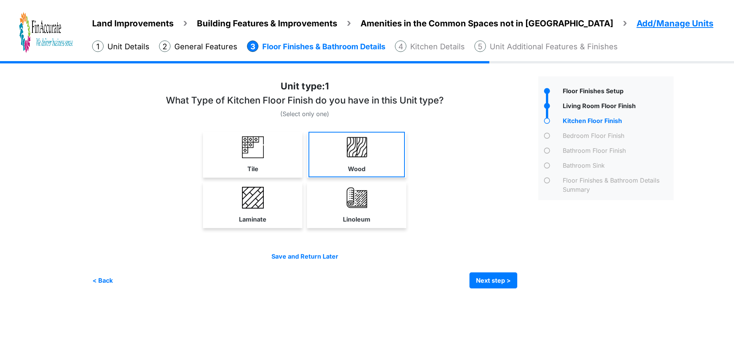
click at [373, 162] on link "Wood" at bounding box center [356, 154] width 96 height 45
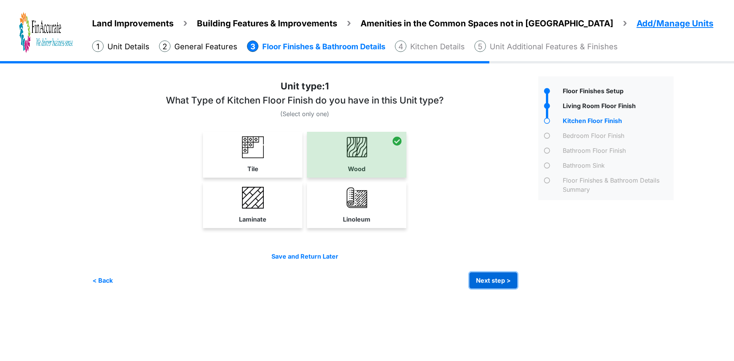
drag, startPoint x: 492, startPoint y: 283, endPoint x: 452, endPoint y: 253, distance: 50.1
click at [492, 283] on button "Next step >" at bounding box center [493, 280] width 48 height 16
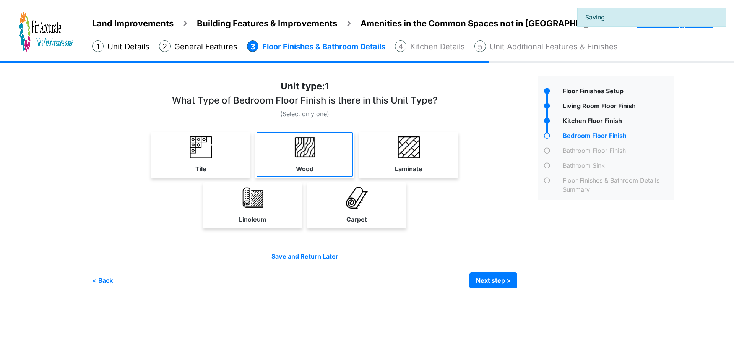
click at [315, 159] on link "Wood" at bounding box center [304, 154] width 96 height 45
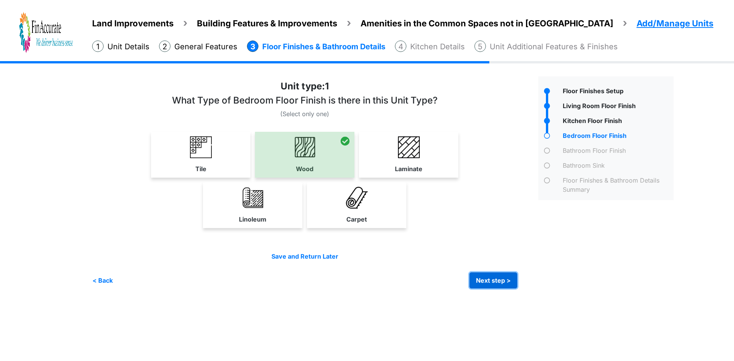
click at [501, 278] on button "Next step >" at bounding box center [493, 280] width 48 height 16
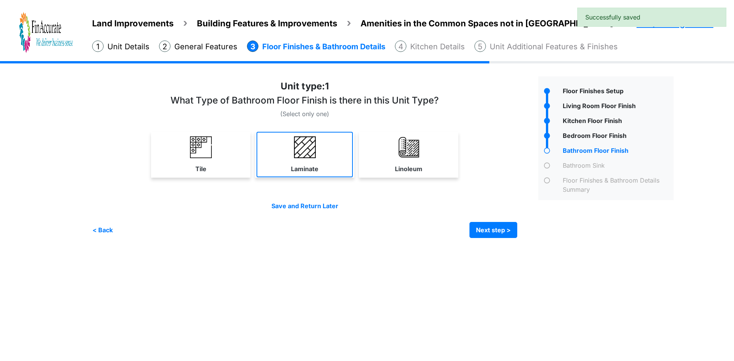
click at [312, 160] on link "Laminate" at bounding box center [304, 154] width 96 height 45
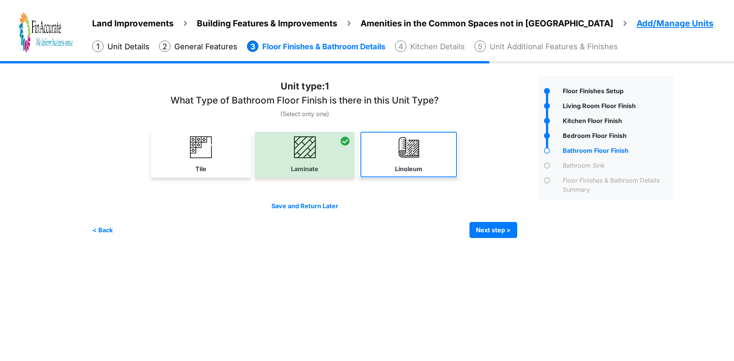
click at [410, 164] on label "Linoleum" at bounding box center [409, 168] width 28 height 9
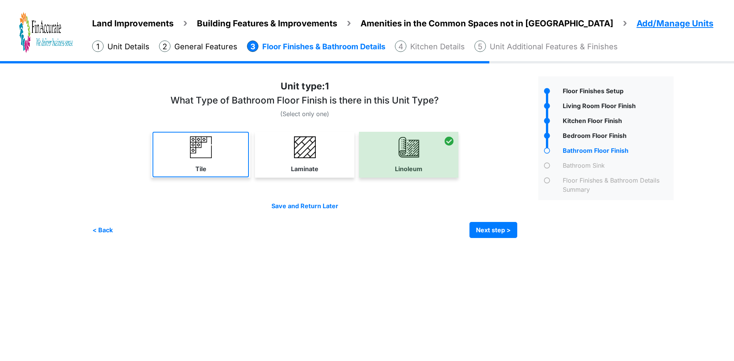
click at [223, 160] on link "Tile" at bounding box center [200, 154] width 96 height 45
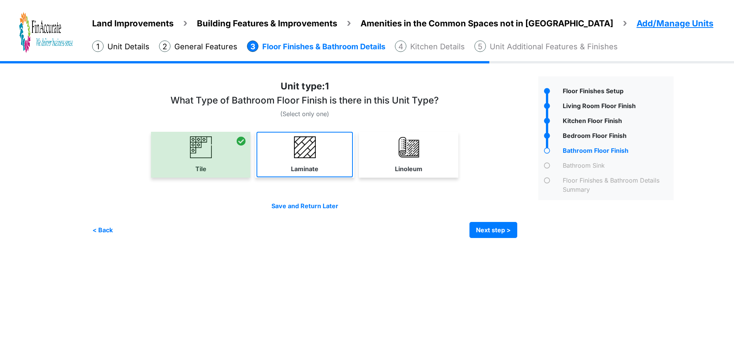
click at [288, 147] on link "Laminate" at bounding box center [304, 154] width 96 height 45
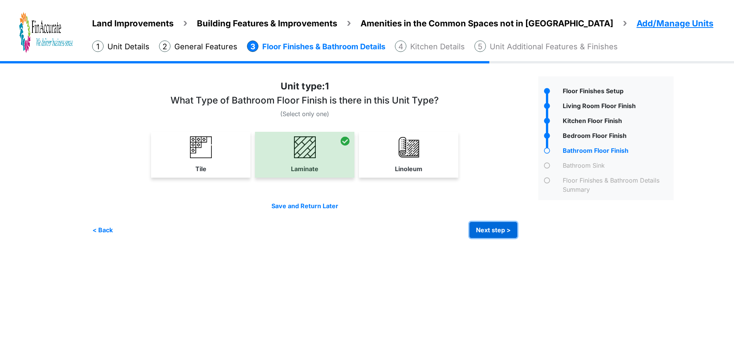
click at [485, 228] on button "Next step >" at bounding box center [493, 230] width 48 height 16
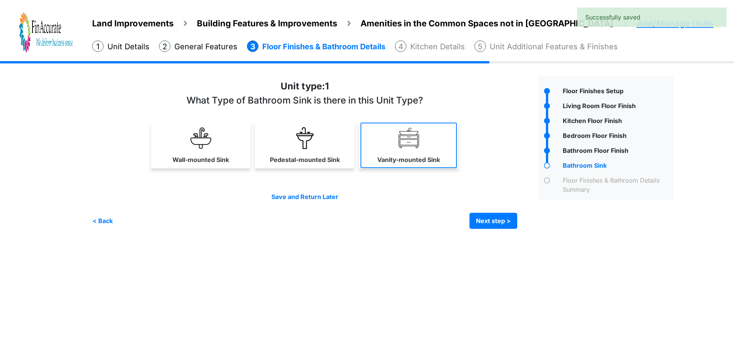
click at [392, 160] on label "Vanity-mounted Sink" at bounding box center [408, 159] width 63 height 9
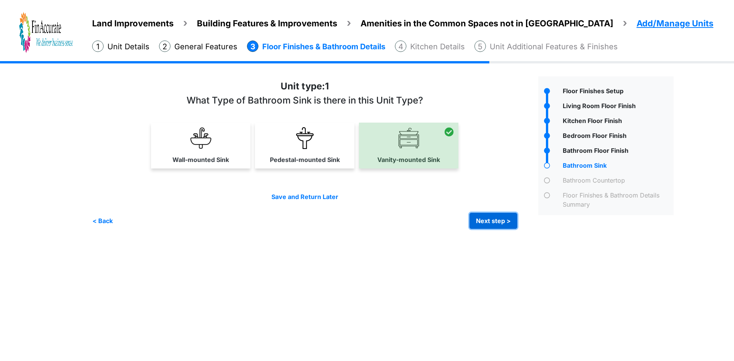
click at [480, 219] on button "Next step >" at bounding box center [493, 221] width 48 height 16
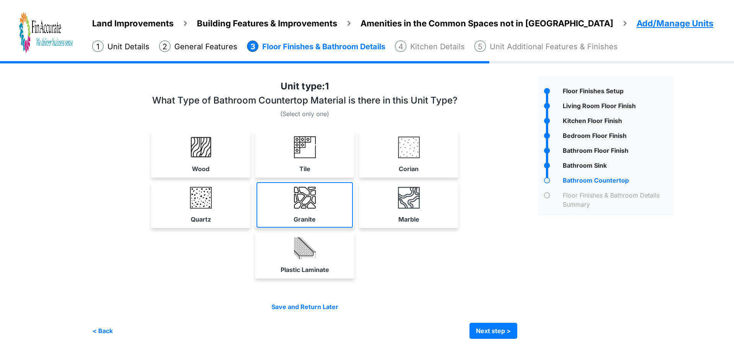
click at [307, 207] on img at bounding box center [305, 198] width 22 height 22
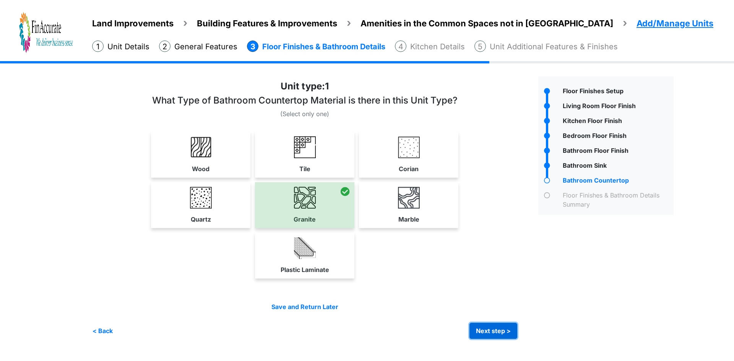
click at [482, 324] on button "Next step >" at bounding box center [493, 331] width 48 height 16
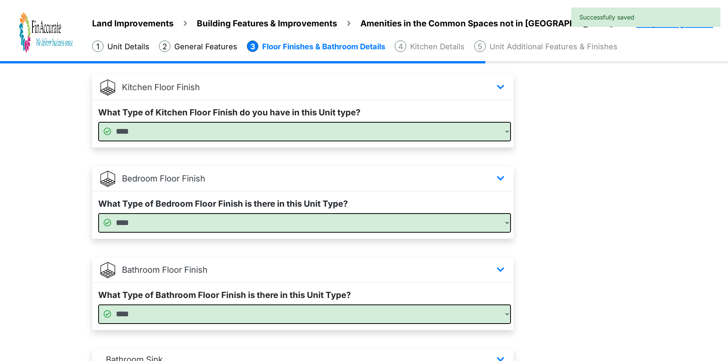
scroll to position [441, 0]
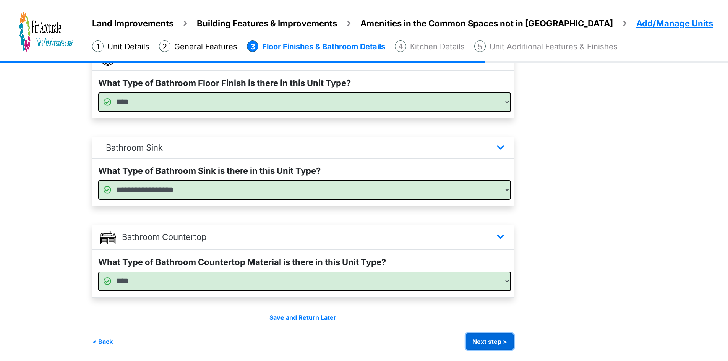
click at [478, 340] on button "Next step >" at bounding box center [490, 342] width 48 height 16
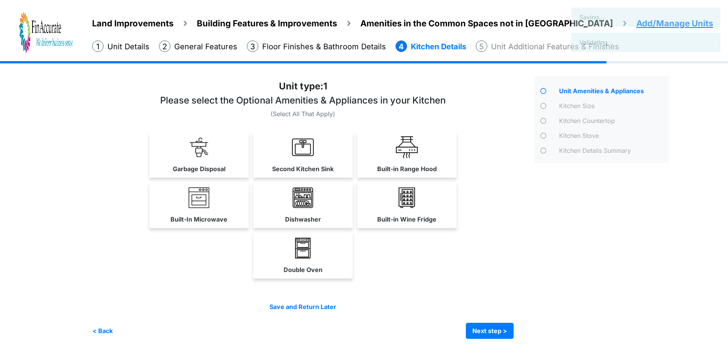
scroll to position [0, 0]
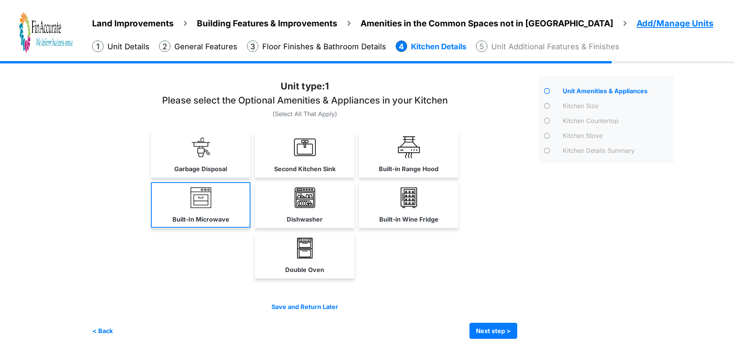
click at [212, 211] on link "Built-In Microwave" at bounding box center [200, 204] width 99 height 45
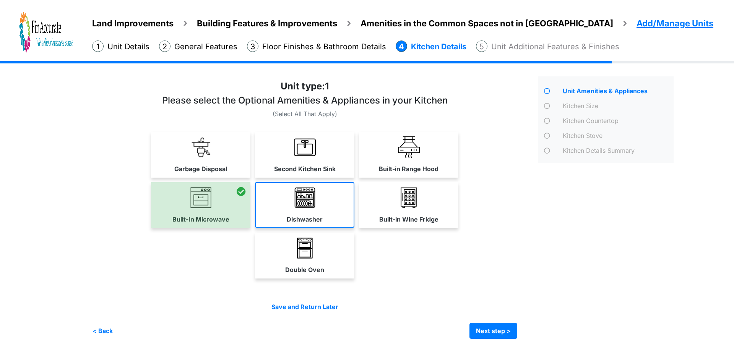
click at [322, 211] on link "Dishwasher" at bounding box center [304, 204] width 99 height 45
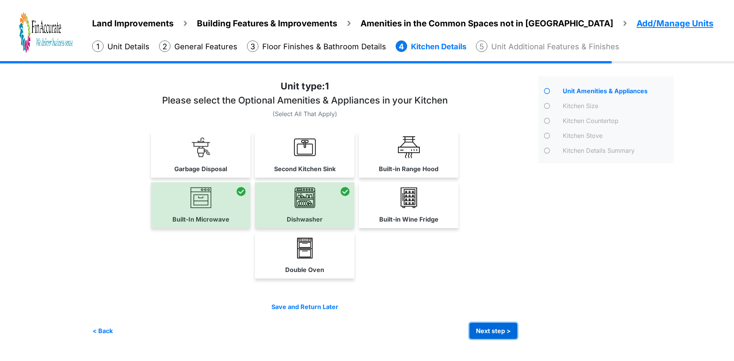
click at [486, 335] on button "Next step >" at bounding box center [493, 331] width 48 height 16
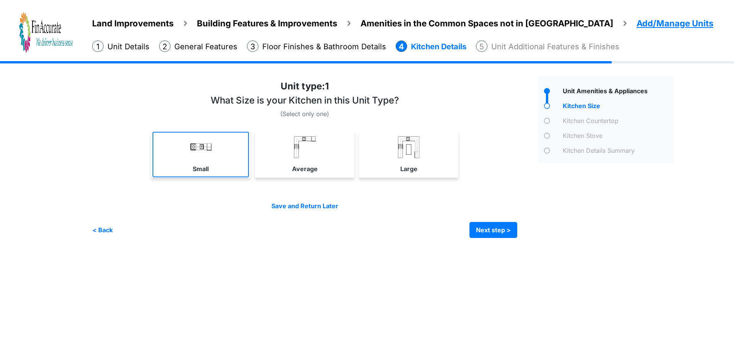
click at [217, 163] on link "Small" at bounding box center [200, 154] width 96 height 45
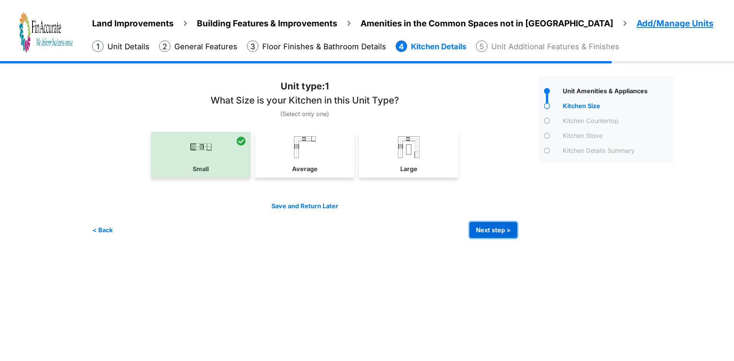
click at [499, 233] on button "Next step >" at bounding box center [493, 230] width 48 height 16
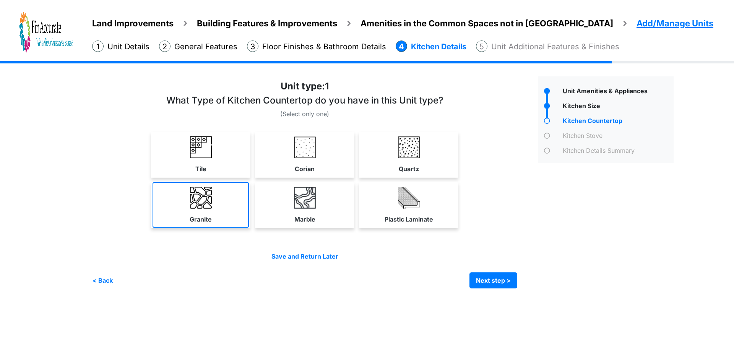
click at [227, 215] on link "Granite" at bounding box center [200, 204] width 96 height 45
select select "*"
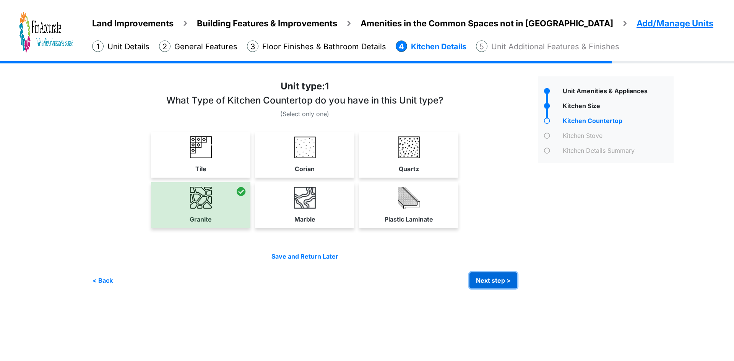
click at [511, 275] on button "Next step >" at bounding box center [493, 280] width 48 height 16
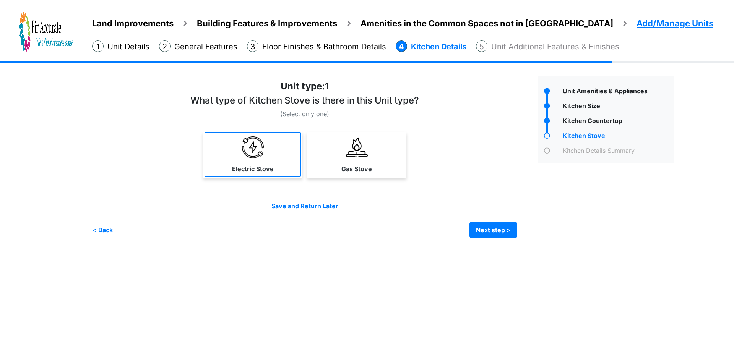
click at [280, 159] on link "Electric Stove" at bounding box center [252, 154] width 96 height 45
select select "*"
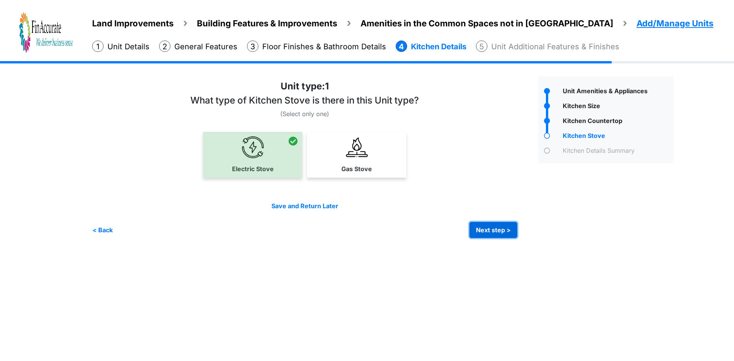
click at [502, 228] on button "Next step >" at bounding box center [493, 230] width 48 height 16
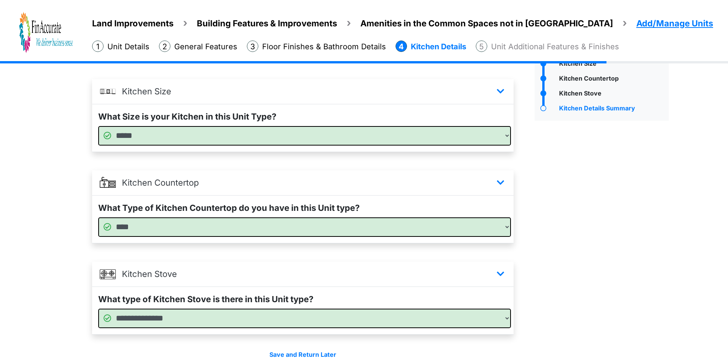
scroll to position [79, 0]
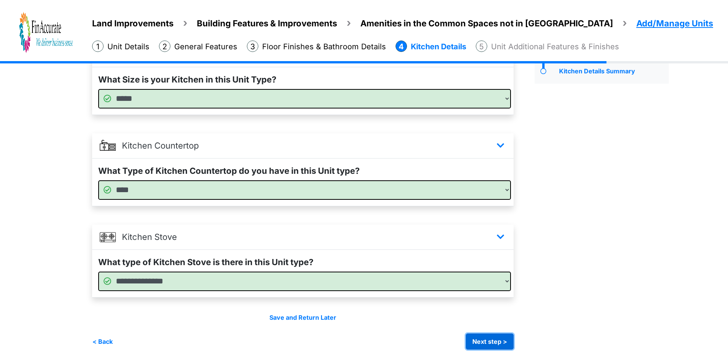
click at [494, 339] on button "Next step >" at bounding box center [490, 342] width 48 height 16
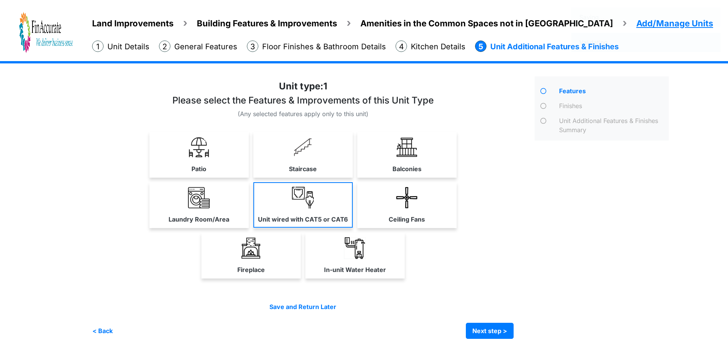
scroll to position [0, 0]
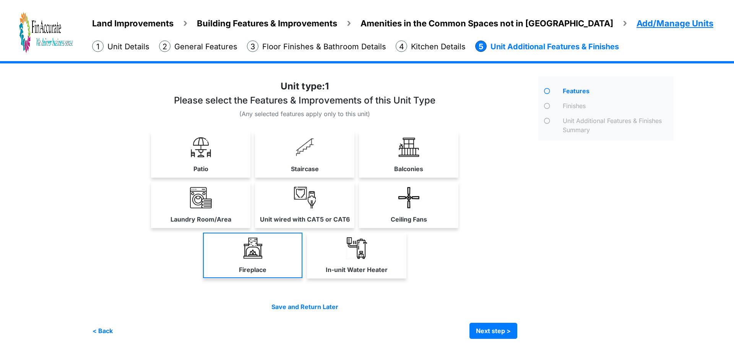
click at [240, 258] on link "Fireplace" at bounding box center [252, 255] width 99 height 45
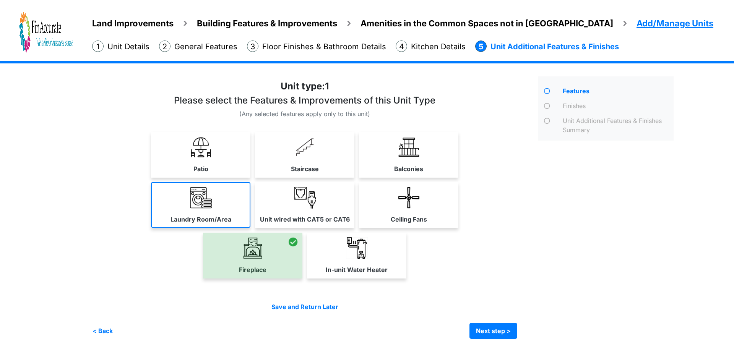
click at [186, 202] on link "Laundry Room/Area" at bounding box center [200, 204] width 99 height 45
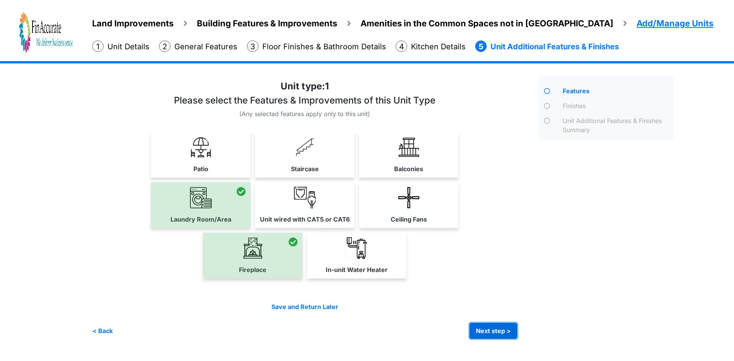
click at [514, 332] on button "Next step >" at bounding box center [493, 331] width 48 height 16
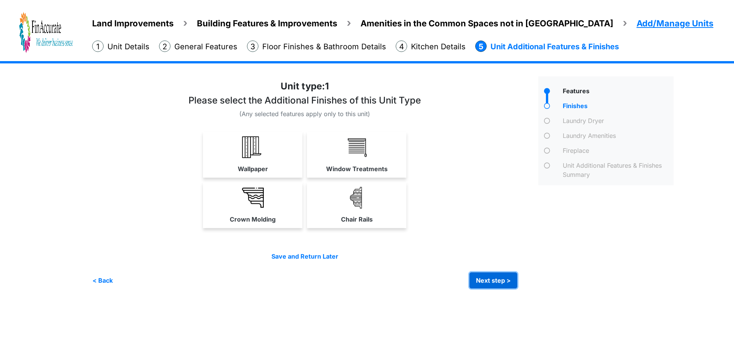
click at [487, 278] on button "Next step >" at bounding box center [493, 280] width 48 height 16
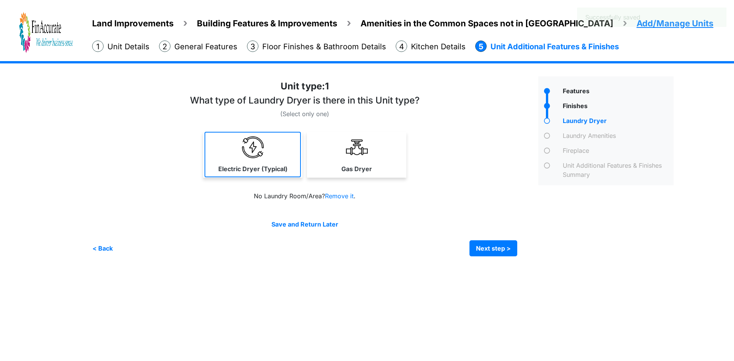
click at [248, 165] on label "Electric Dryer (Typical)" at bounding box center [252, 168] width 69 height 9
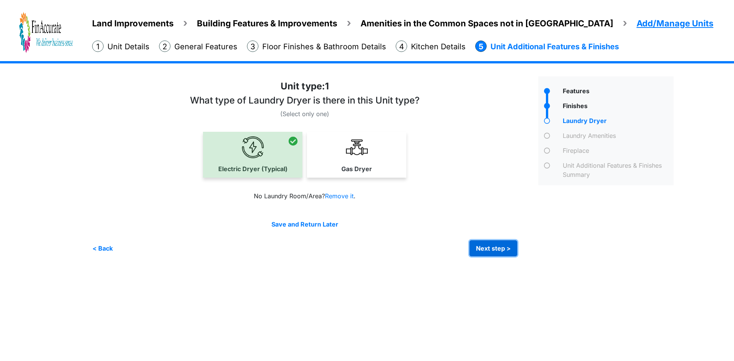
click at [485, 250] on button "Next step >" at bounding box center [493, 248] width 48 height 16
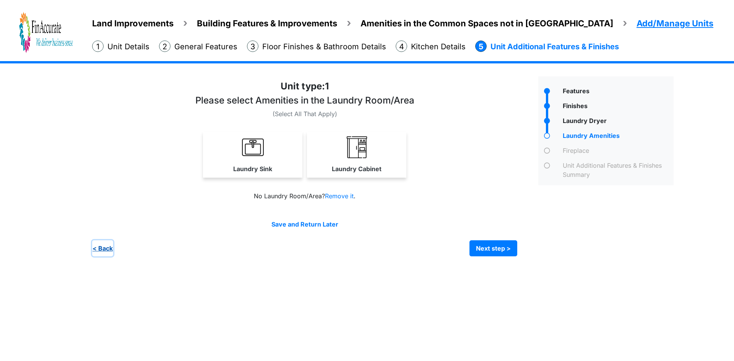
click at [102, 248] on button "< Back" at bounding box center [102, 248] width 21 height 16
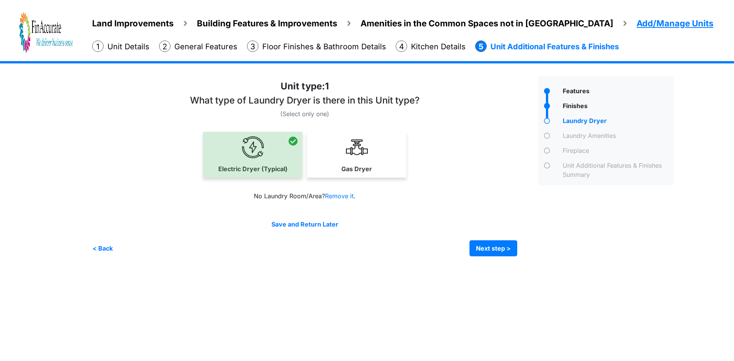
click at [255, 160] on div at bounding box center [252, 155] width 99 height 46
drag, startPoint x: 338, startPoint y: 196, endPoint x: 403, endPoint y: 202, distance: 65.2
click at [338, 196] on link "Remove it" at bounding box center [339, 196] width 29 height 8
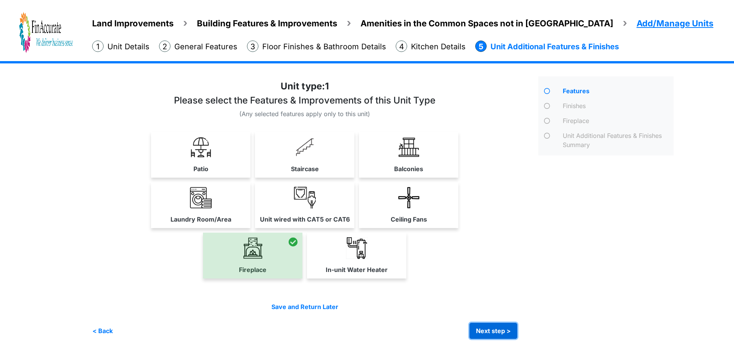
click at [501, 327] on button "Next step >" at bounding box center [493, 331] width 48 height 16
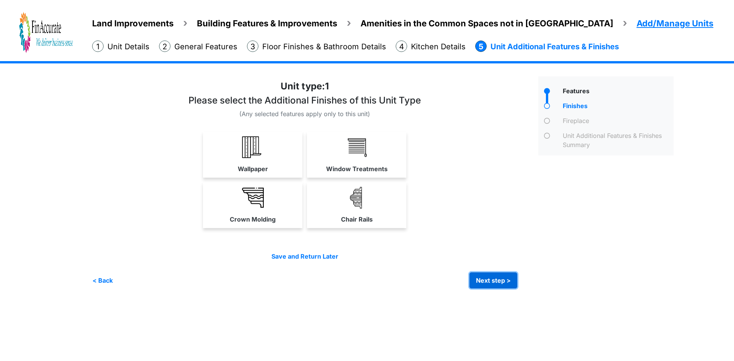
click at [488, 280] on button "Next step >" at bounding box center [493, 280] width 48 height 16
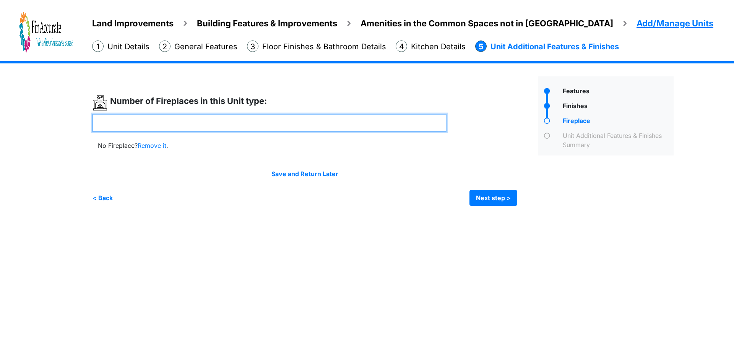
click at [209, 123] on input "number" at bounding box center [269, 123] width 354 height 18
type input "*"
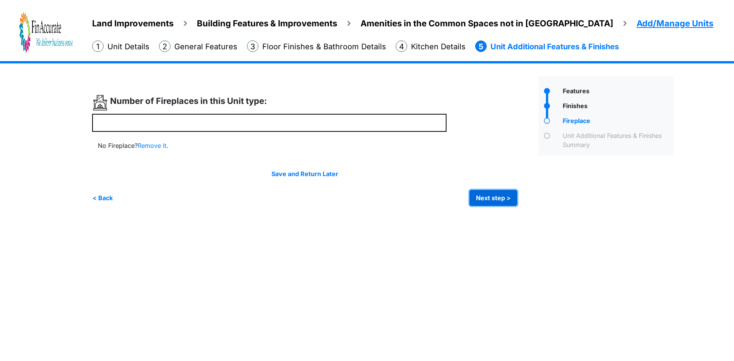
click at [501, 196] on button "Next step >" at bounding box center [493, 198] width 48 height 16
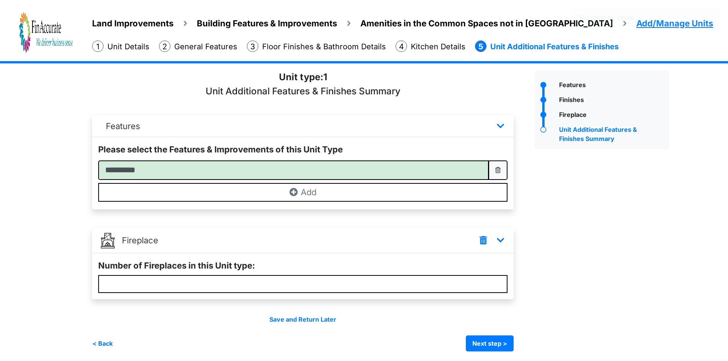
scroll to position [8, 0]
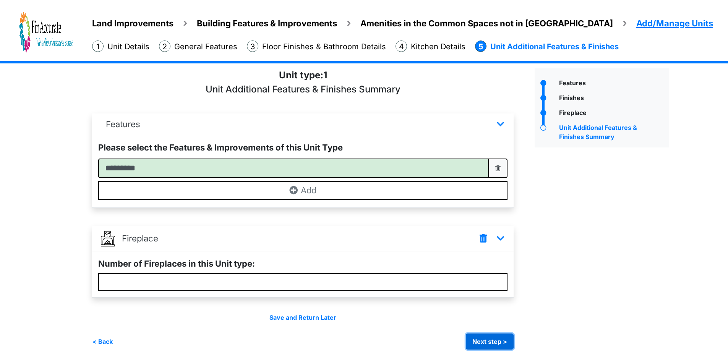
click at [486, 341] on button "Next step >" at bounding box center [490, 342] width 48 height 16
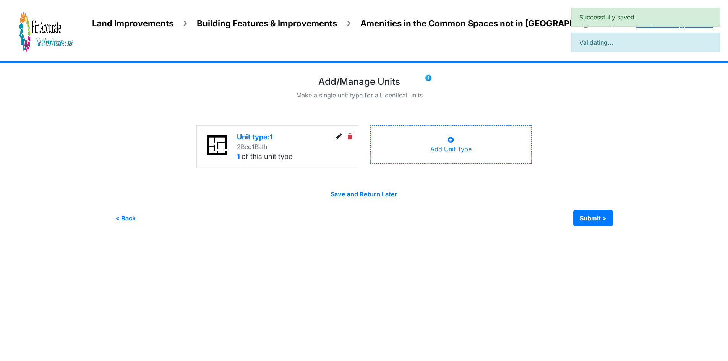
scroll to position [0, 0]
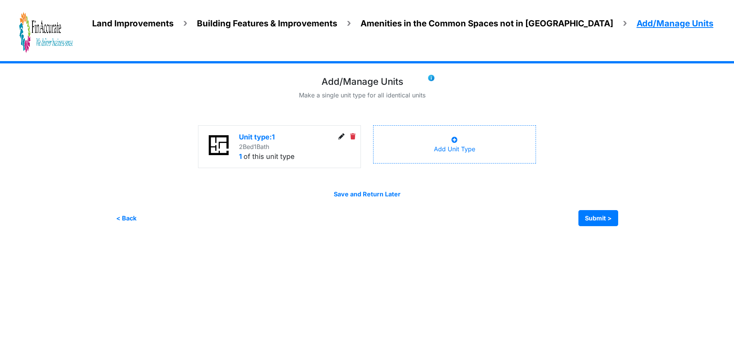
click at [456, 135] on div "Add Unit Type" at bounding box center [454, 144] width 41 height 18
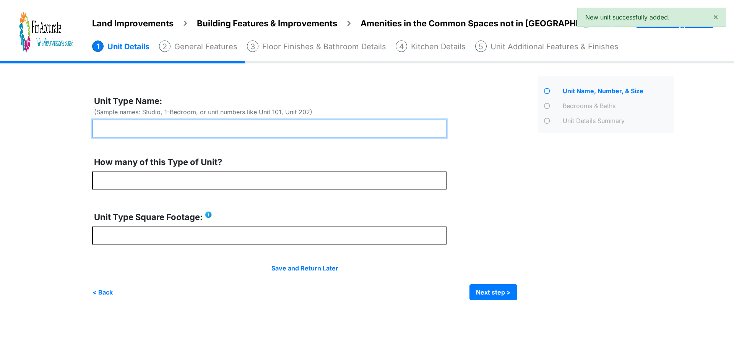
click at [224, 129] on input "text" at bounding box center [269, 129] width 354 height 18
type input "******"
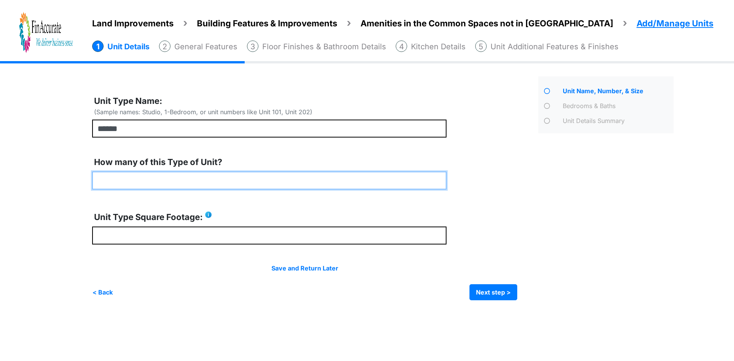
click at [219, 179] on input "number" at bounding box center [269, 181] width 354 height 18
type input "*"
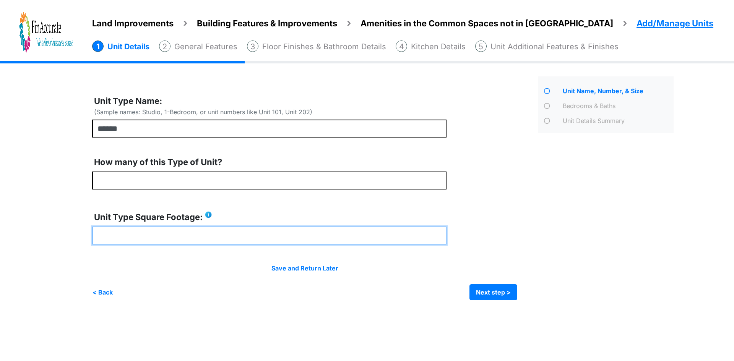
click at [230, 239] on input "number" at bounding box center [269, 236] width 354 height 18
type input "****"
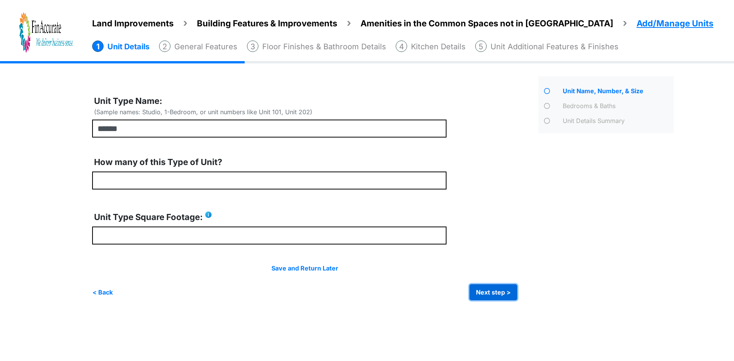
type input "****"
click at [476, 291] on button "Next step >" at bounding box center [493, 292] width 48 height 16
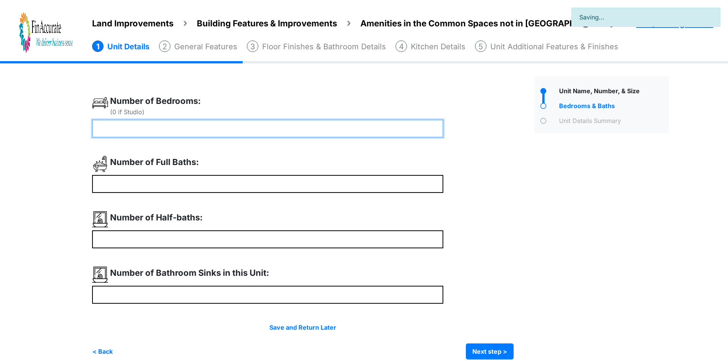
click at [234, 129] on input "number" at bounding box center [267, 129] width 351 height 18
type input "*"
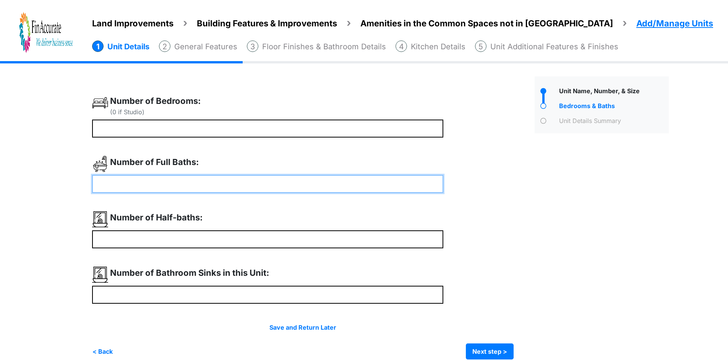
type input "*"
click at [234, 190] on input "number" at bounding box center [267, 184] width 351 height 18
type input "*"
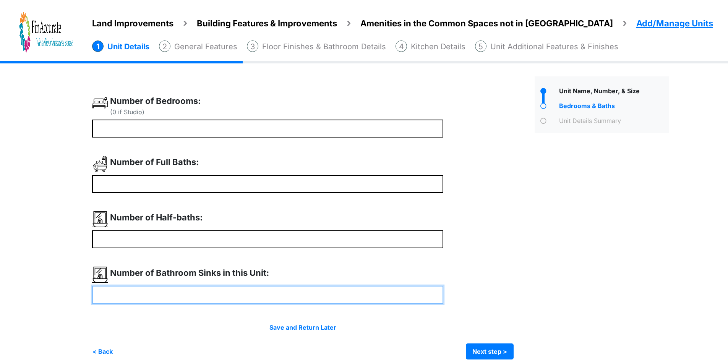
type input "*"
click at [245, 294] on input "number" at bounding box center [267, 295] width 351 height 18
type input "*"
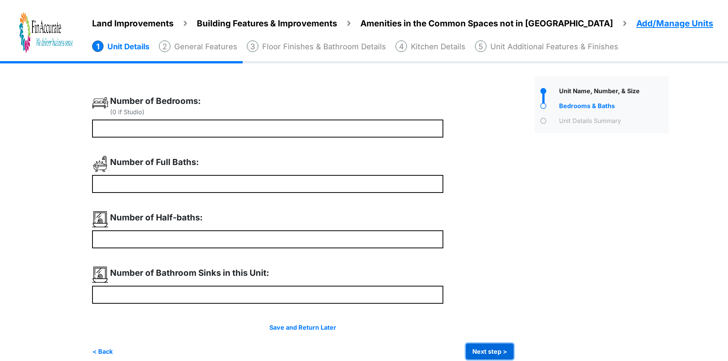
type input "*"
click at [495, 355] on button "Next step >" at bounding box center [490, 352] width 48 height 16
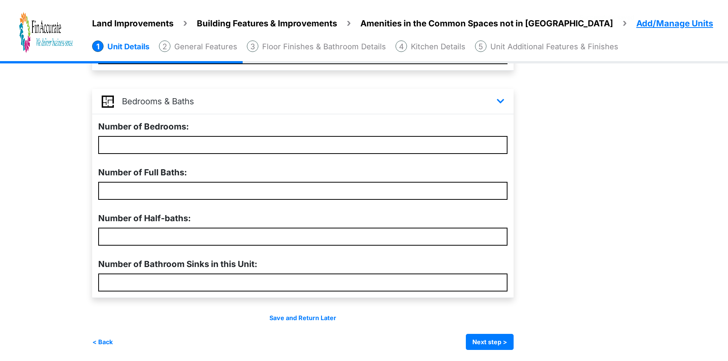
scroll to position [214, 0]
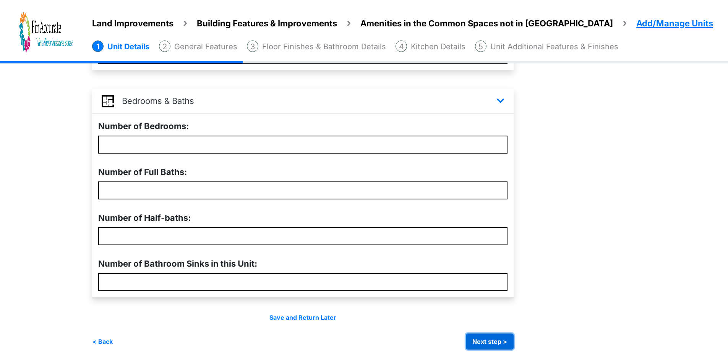
click at [484, 340] on button "Next step >" at bounding box center [490, 342] width 48 height 16
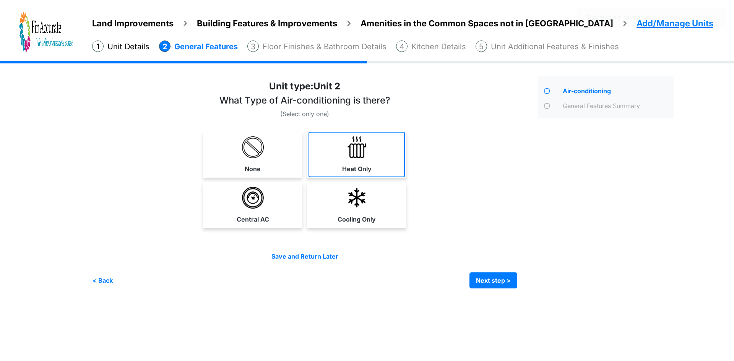
click at [348, 157] on img at bounding box center [357, 147] width 22 height 22
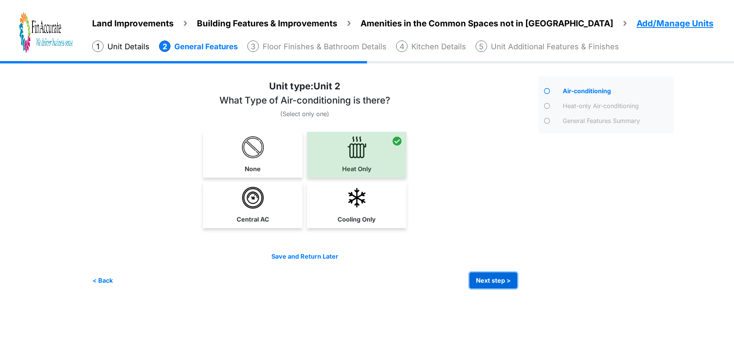
click at [483, 281] on button "Next step >" at bounding box center [493, 280] width 48 height 16
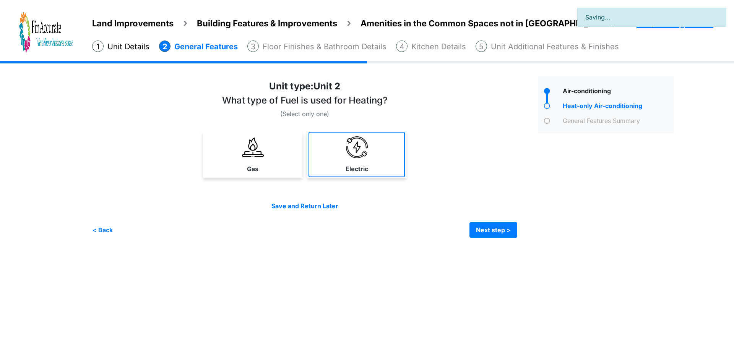
click at [334, 158] on link "Electric" at bounding box center [356, 154] width 96 height 45
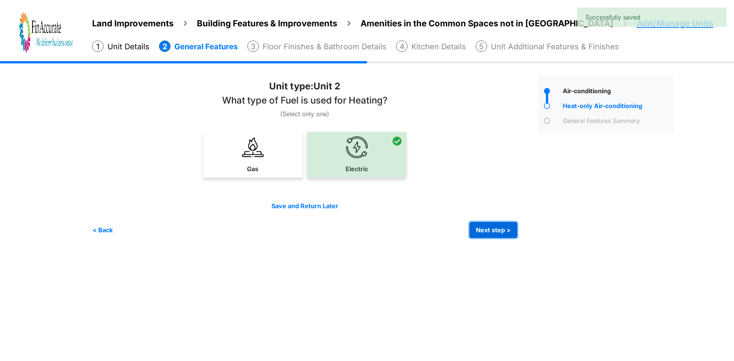
click at [489, 233] on button "Next step >" at bounding box center [493, 230] width 48 height 16
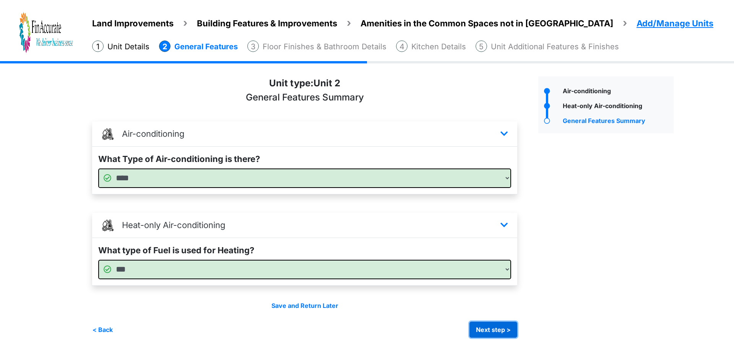
click at [489, 324] on button "Next step >" at bounding box center [493, 330] width 48 height 16
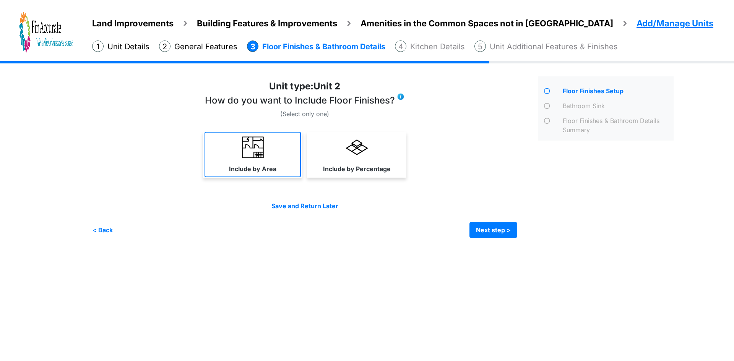
click at [239, 159] on link "Include by Area" at bounding box center [252, 154] width 96 height 45
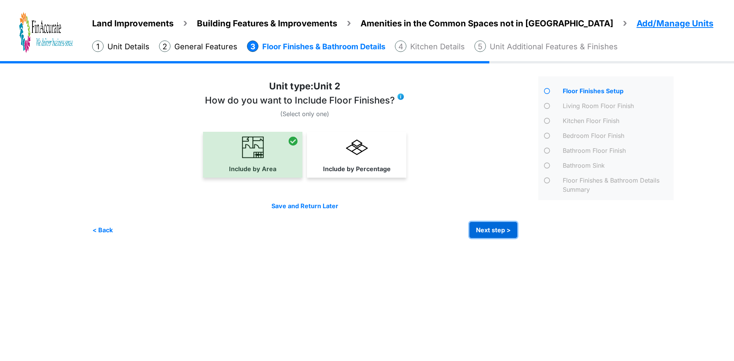
click at [488, 224] on button "Next step >" at bounding box center [493, 230] width 48 height 16
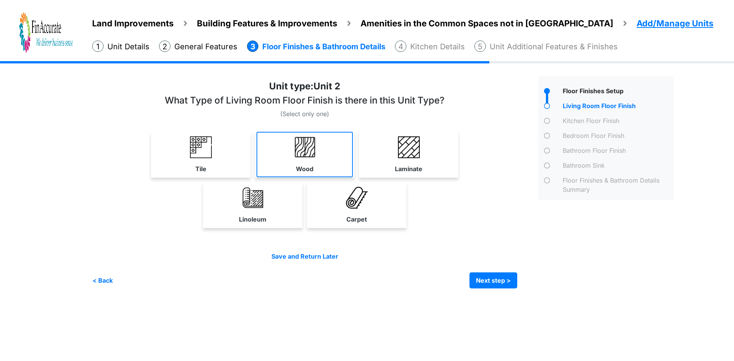
click at [295, 162] on link "Wood" at bounding box center [304, 154] width 96 height 45
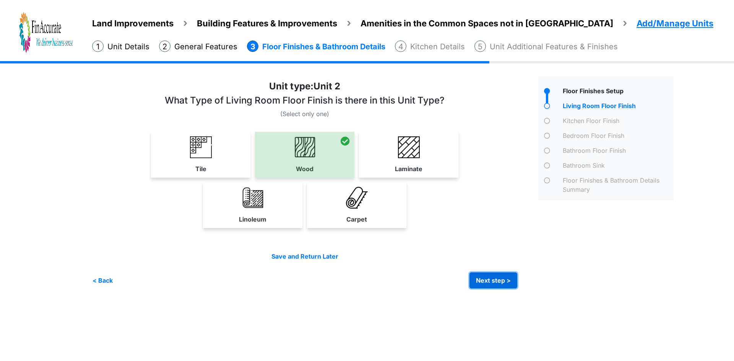
click at [488, 277] on button "Next step >" at bounding box center [493, 280] width 48 height 16
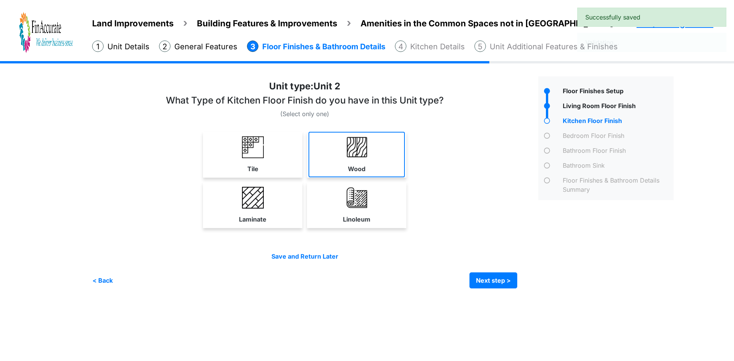
click at [367, 157] on img at bounding box center [357, 147] width 22 height 22
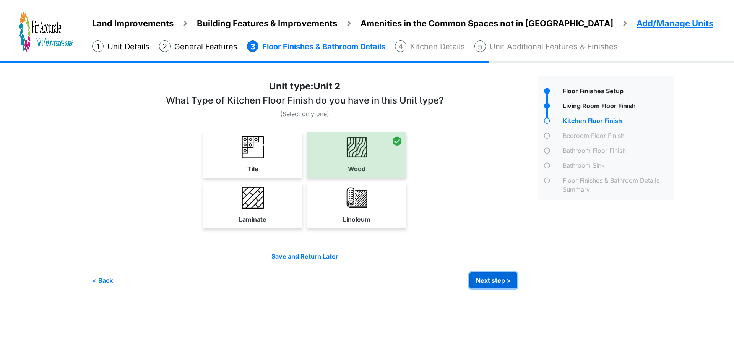
click at [485, 283] on button "Next step >" at bounding box center [493, 280] width 48 height 16
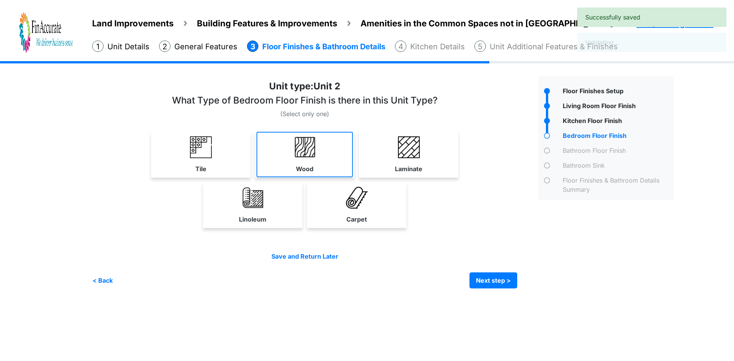
click at [316, 164] on link "Wood" at bounding box center [304, 154] width 96 height 45
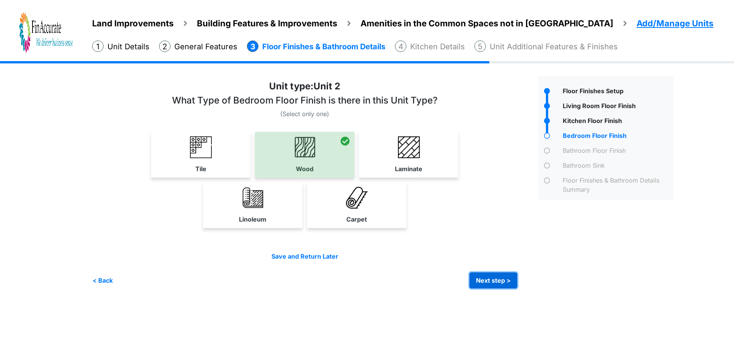
click at [483, 278] on button "Next step >" at bounding box center [493, 280] width 48 height 16
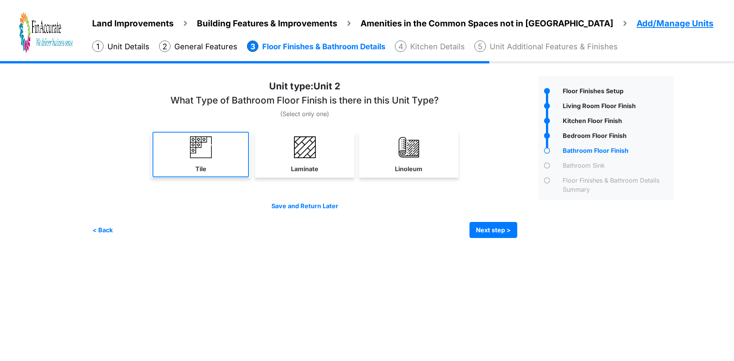
click at [227, 162] on link "Tile" at bounding box center [200, 154] width 96 height 45
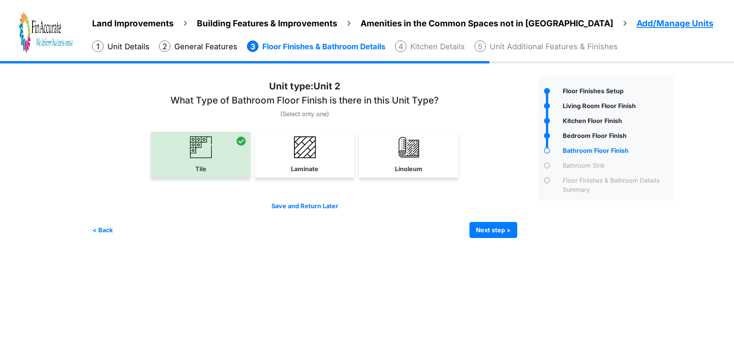
drag, startPoint x: 288, startPoint y: 146, endPoint x: 441, endPoint y: 214, distance: 166.9
click at [289, 146] on link "Laminate" at bounding box center [304, 154] width 96 height 45
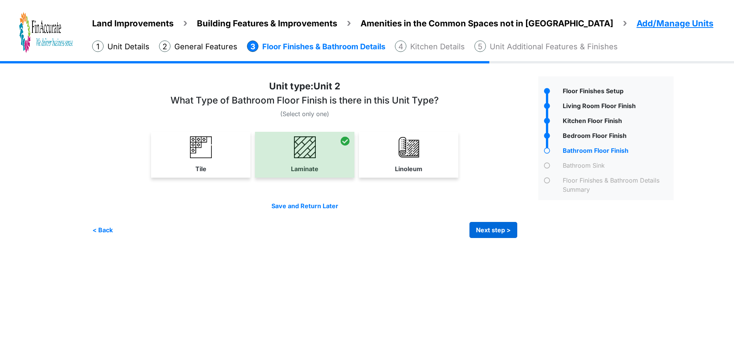
drag, startPoint x: 466, startPoint y: 230, endPoint x: 494, endPoint y: 230, distance: 27.9
click at [470, 230] on div "< Back Next step > Save and submit" at bounding box center [304, 230] width 425 height 16
click at [494, 230] on button "Next step >" at bounding box center [493, 230] width 48 height 16
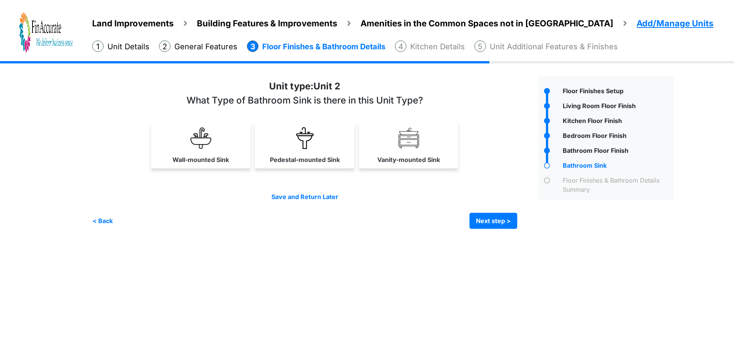
click at [401, 168] on div "Vanity-mounted Sink" at bounding box center [408, 146] width 99 height 46
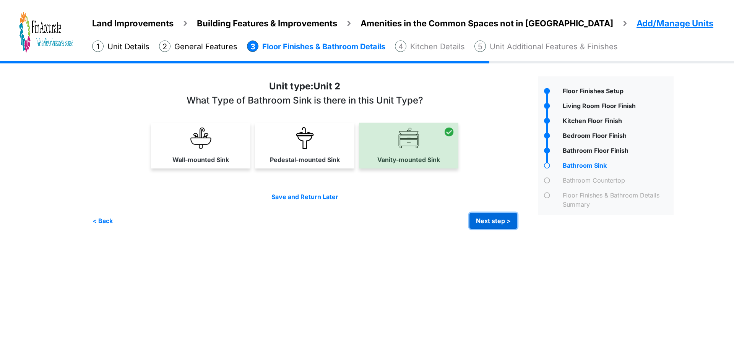
click at [484, 215] on button "Next step >" at bounding box center [493, 221] width 48 height 16
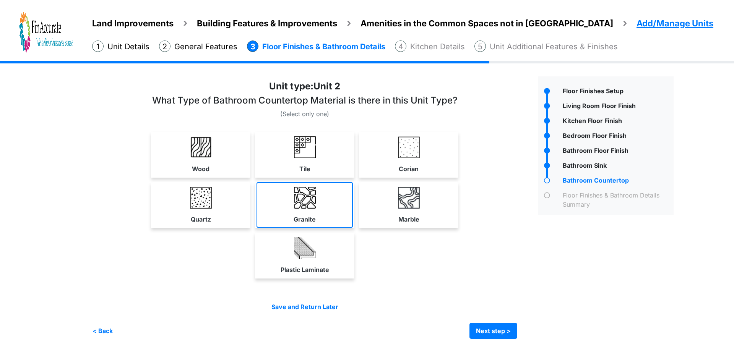
click at [287, 201] on link "Granite" at bounding box center [304, 204] width 96 height 45
select select "*"
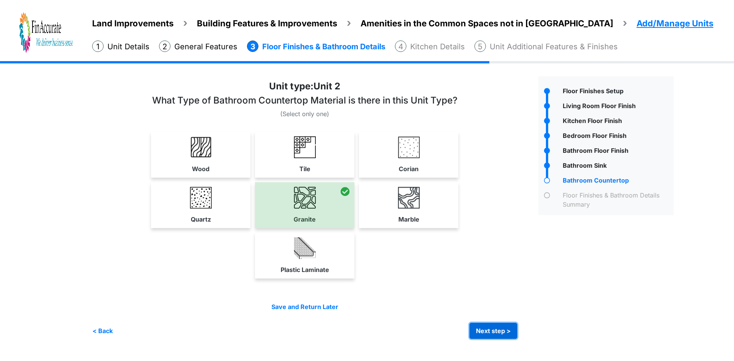
click at [487, 332] on button "Next step >" at bounding box center [493, 331] width 48 height 16
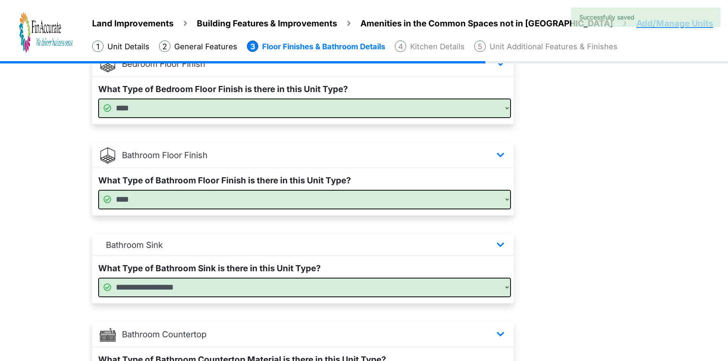
scroll to position [441, 0]
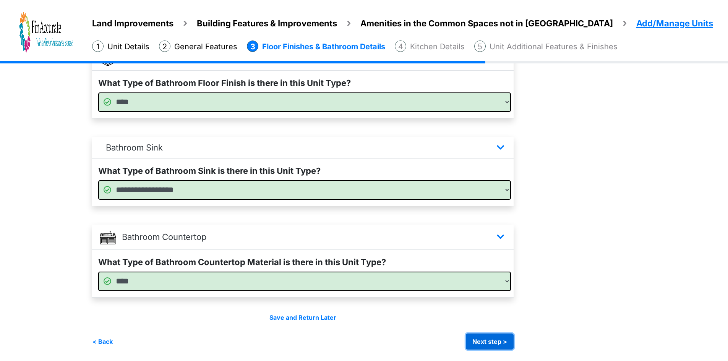
click at [495, 337] on button "Next step >" at bounding box center [490, 342] width 48 height 16
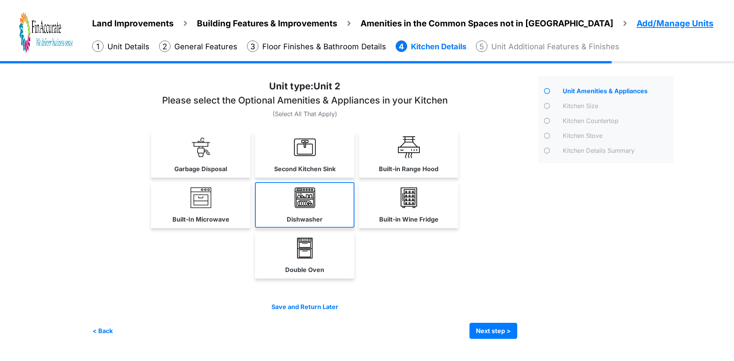
click at [303, 211] on link "Dishwasher" at bounding box center [304, 204] width 99 height 45
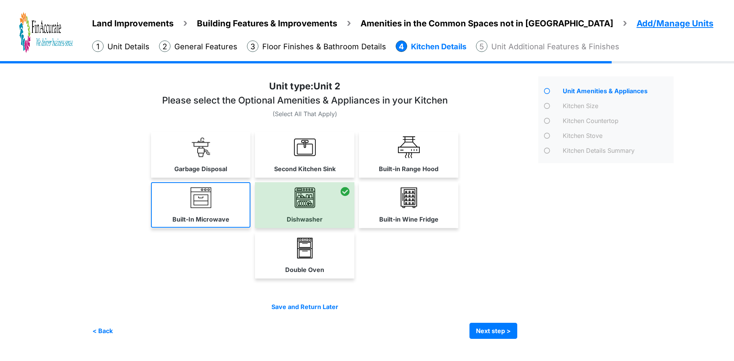
click at [192, 209] on link "Built-In Microwave" at bounding box center [200, 204] width 99 height 45
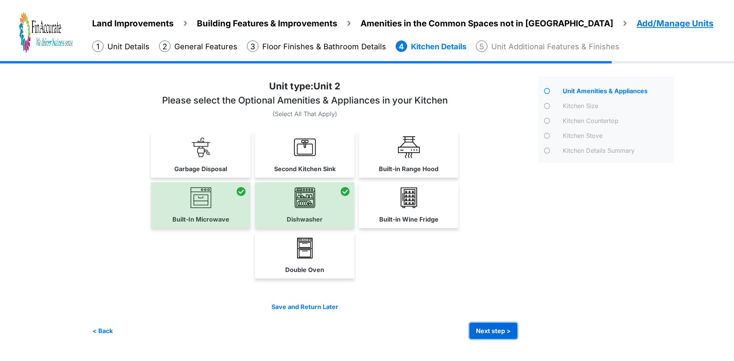
click at [495, 330] on button "Next step >" at bounding box center [493, 331] width 48 height 16
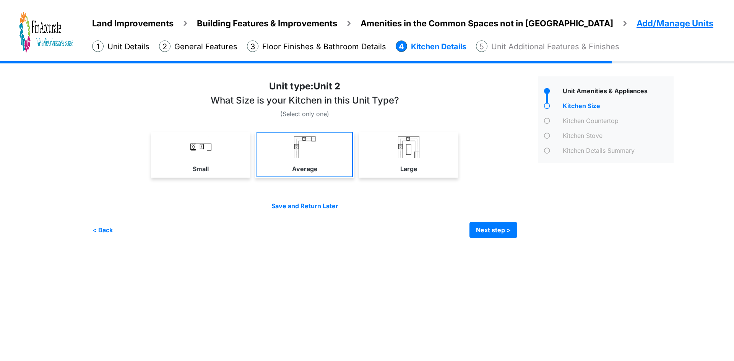
drag, startPoint x: 210, startPoint y: 157, endPoint x: 301, endPoint y: 177, distance: 93.5
click at [210, 157] on img at bounding box center [201, 147] width 22 height 22
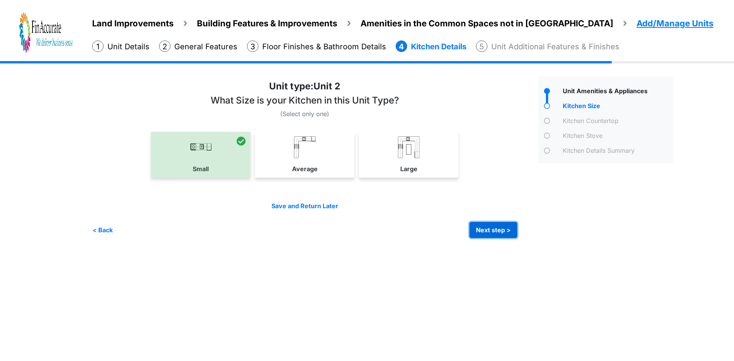
click at [491, 230] on button "Next step >" at bounding box center [493, 230] width 48 height 16
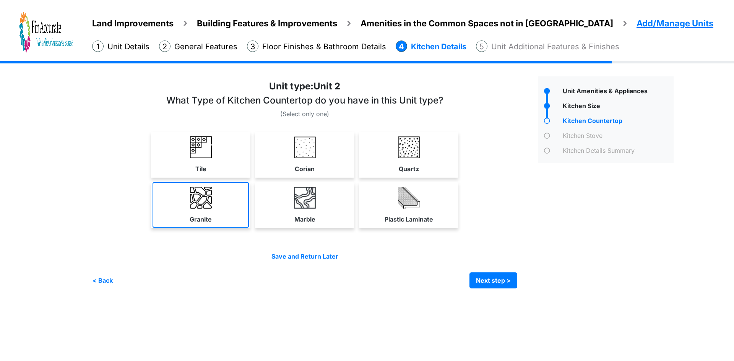
click at [214, 204] on link "Granite" at bounding box center [200, 204] width 96 height 45
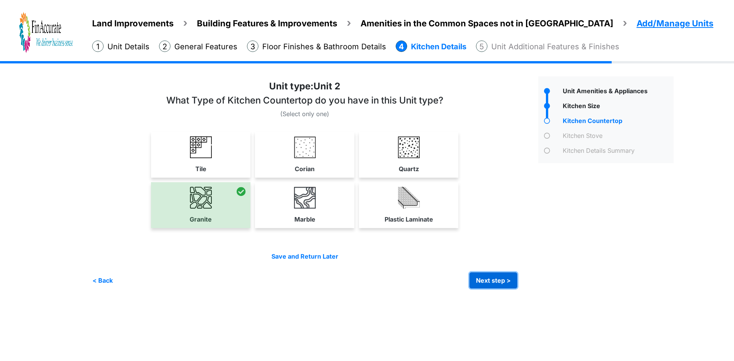
click at [484, 276] on button "Next step >" at bounding box center [493, 280] width 48 height 16
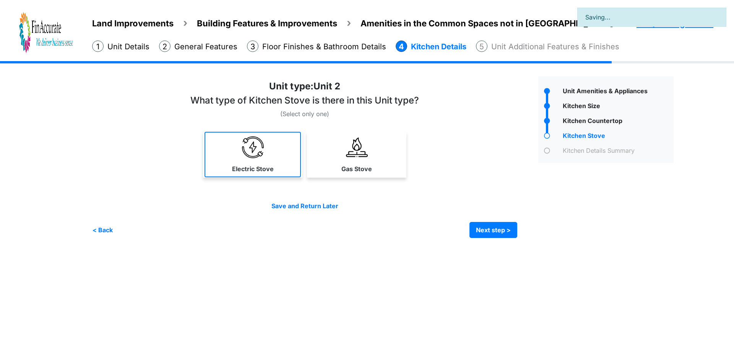
click at [271, 162] on link "Electric Stove" at bounding box center [252, 154] width 96 height 45
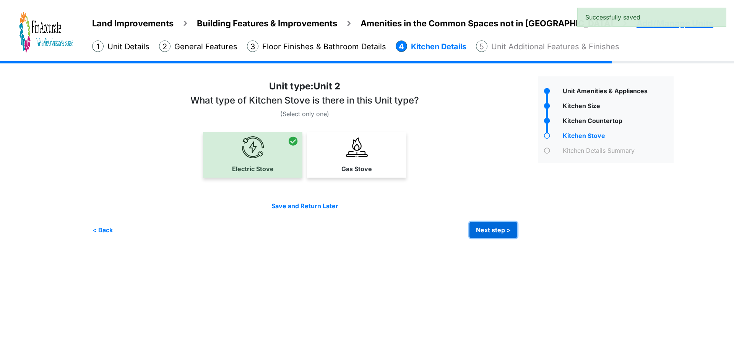
click at [483, 232] on button "Next step >" at bounding box center [493, 230] width 48 height 16
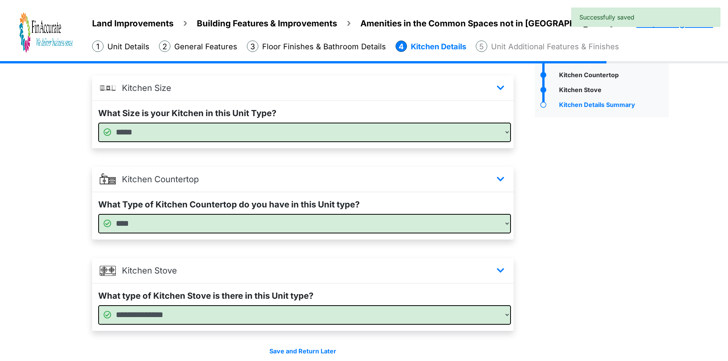
scroll to position [79, 0]
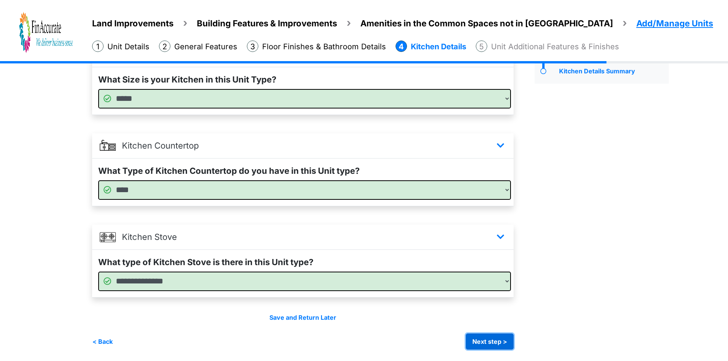
click at [493, 342] on button "Next step >" at bounding box center [490, 342] width 48 height 16
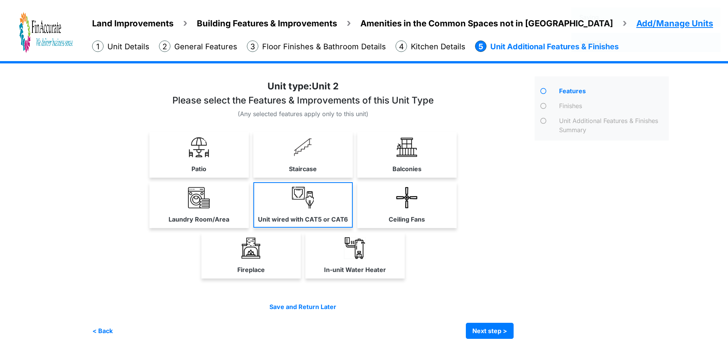
scroll to position [0, 0]
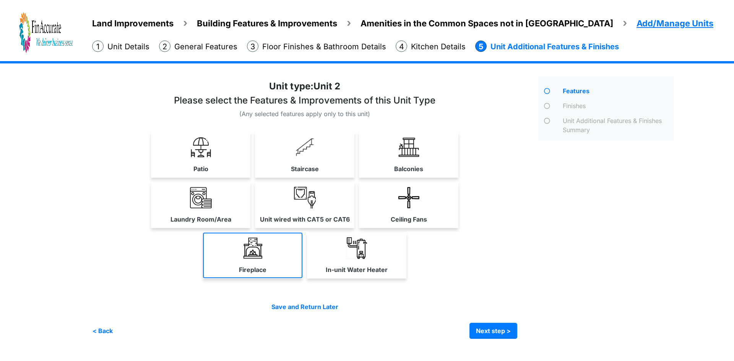
click at [263, 254] on img at bounding box center [253, 248] width 22 height 22
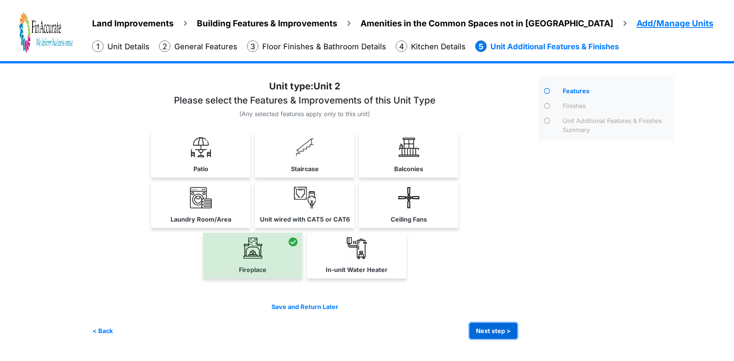
click at [489, 331] on button "Next step >" at bounding box center [493, 331] width 48 height 16
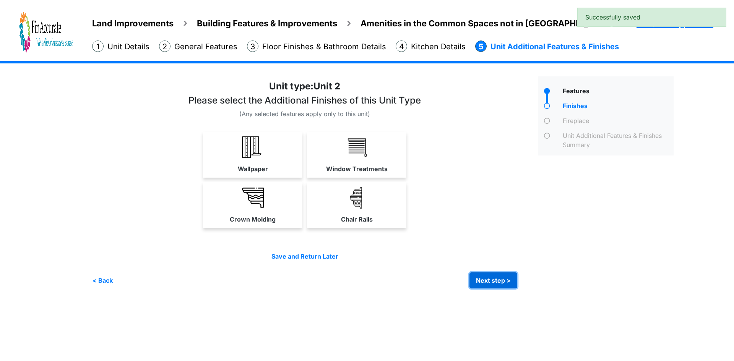
click at [494, 280] on button "Next step >" at bounding box center [493, 280] width 48 height 16
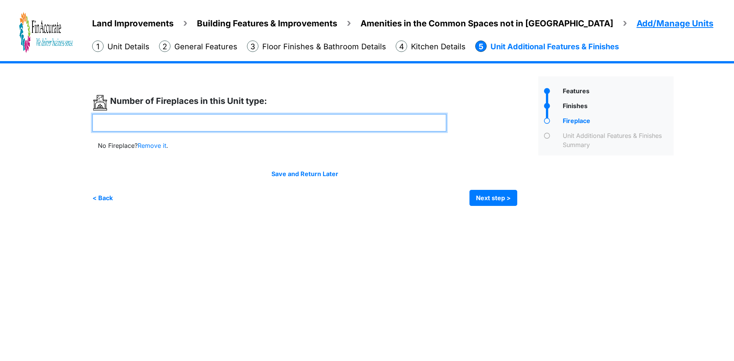
click at [329, 120] on input "number" at bounding box center [269, 123] width 354 height 18
type input "*"
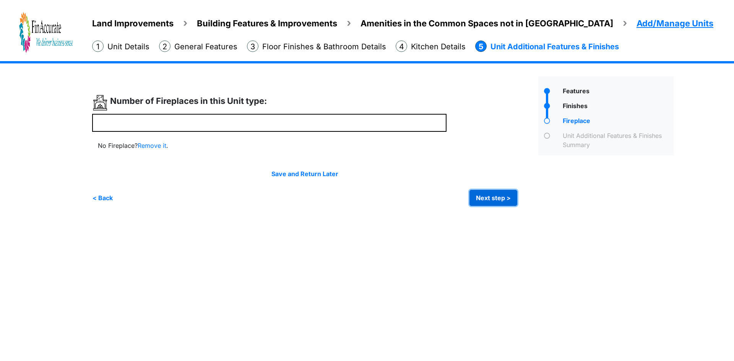
type input "*"
click at [491, 199] on button "Next step >" at bounding box center [493, 198] width 48 height 16
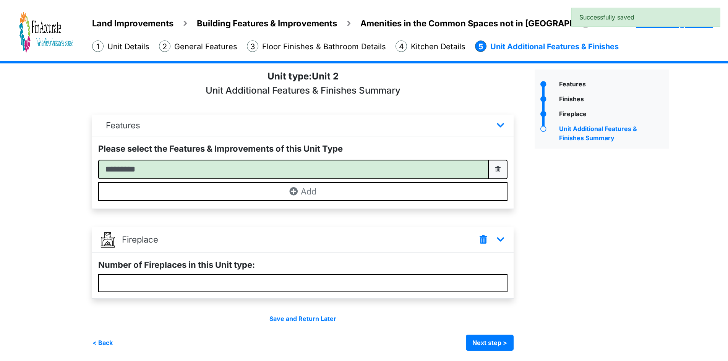
scroll to position [8, 0]
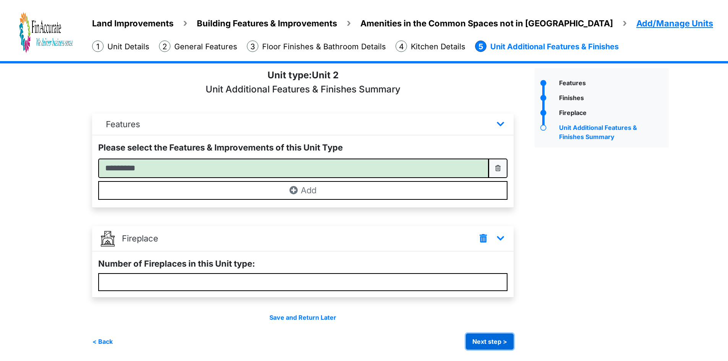
click at [480, 339] on button "Next step >" at bounding box center [490, 342] width 48 height 16
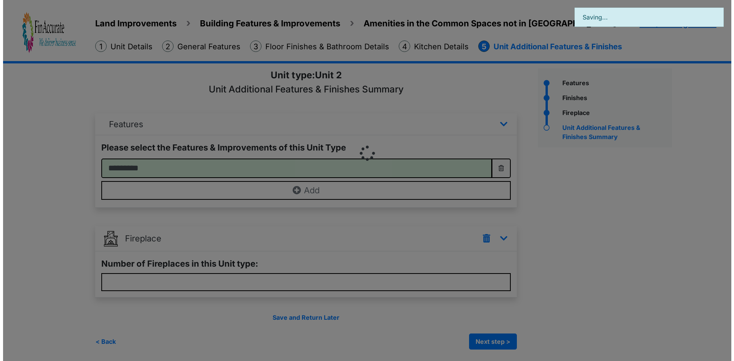
scroll to position [0, 0]
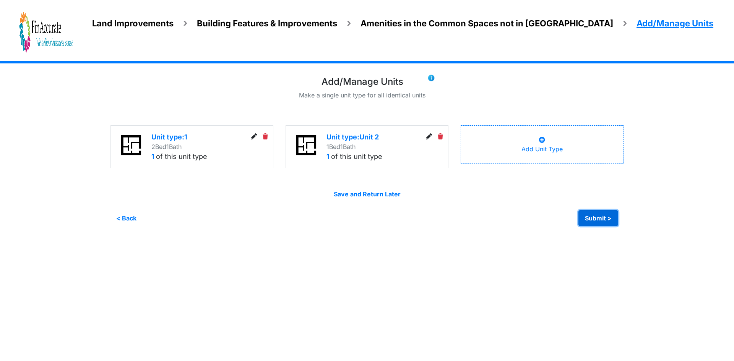
click at [590, 216] on button "Submit >" at bounding box center [598, 218] width 40 height 16
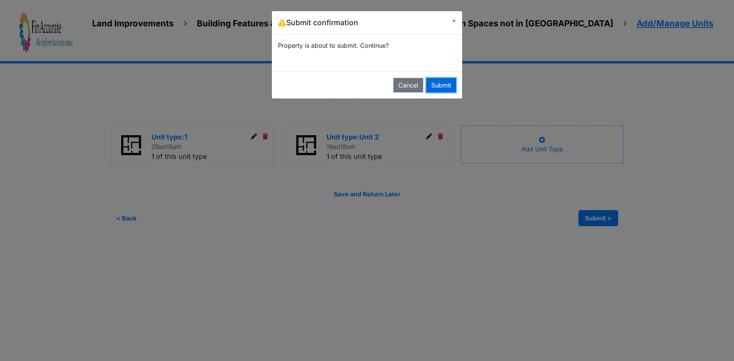
click at [446, 84] on button "Submit" at bounding box center [441, 85] width 30 height 15
